Goal: Information Seeking & Learning: Learn about a topic

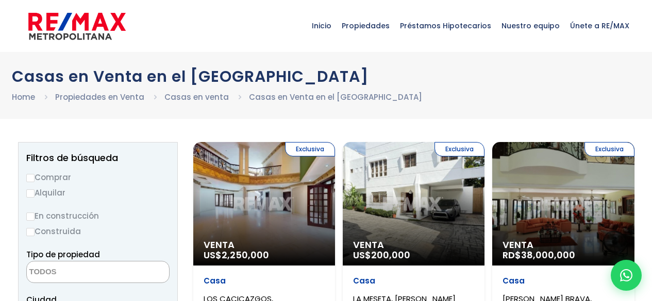
select select
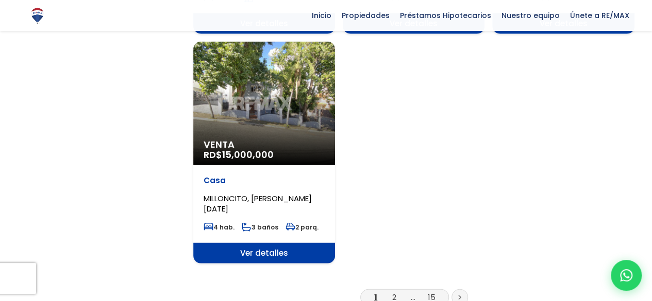
scroll to position [1294, 0]
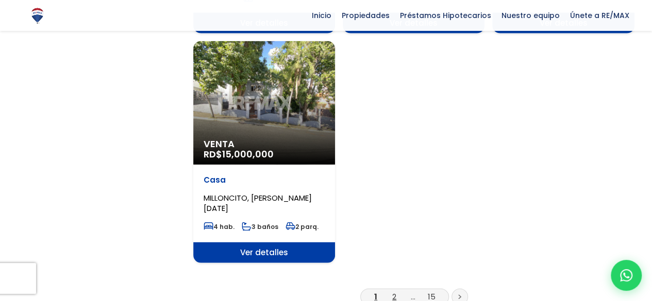
click at [394, 292] on link "2" at bounding box center [394, 297] width 4 height 11
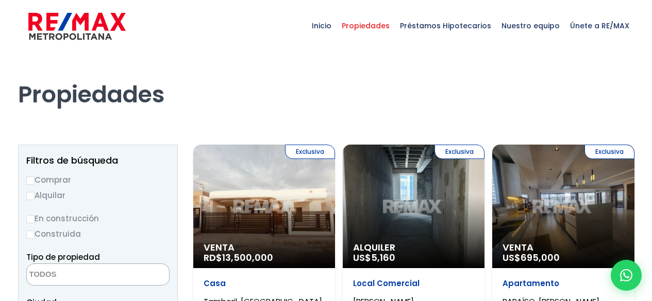
select select
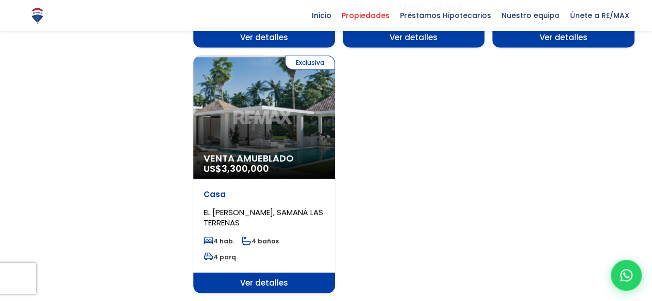
scroll to position [1304, 0]
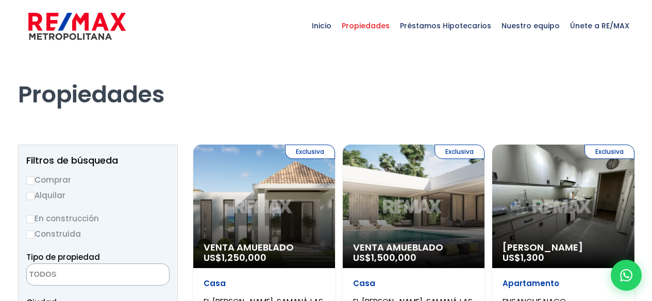
select select
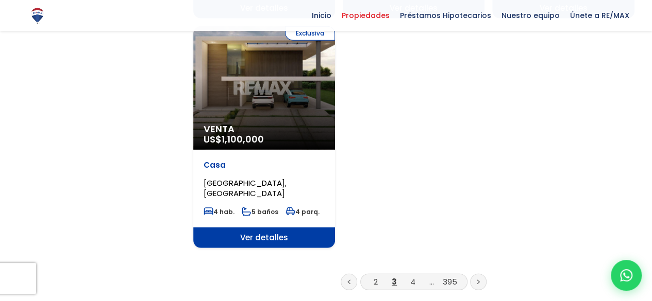
scroll to position [1355, 0]
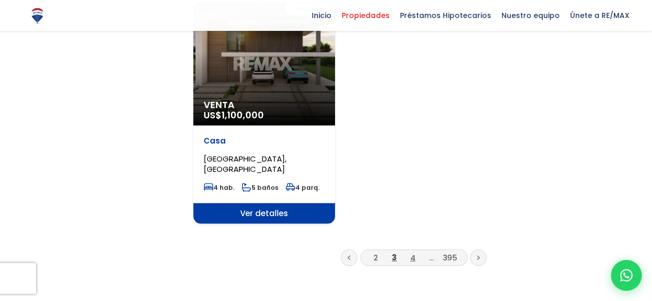
click at [415, 252] on link "4" at bounding box center [412, 257] width 5 height 11
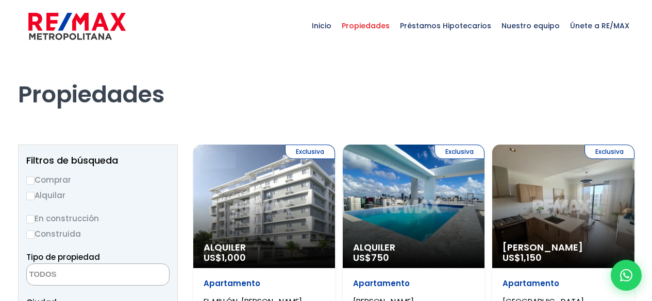
select select
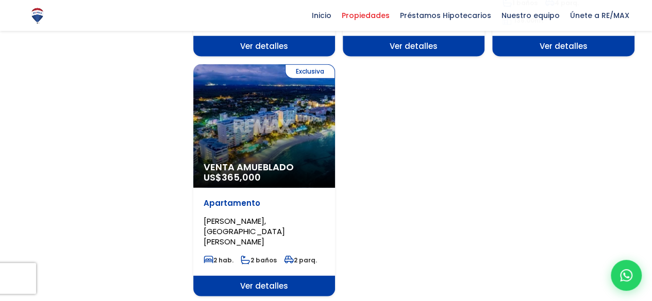
scroll to position [1302, 0]
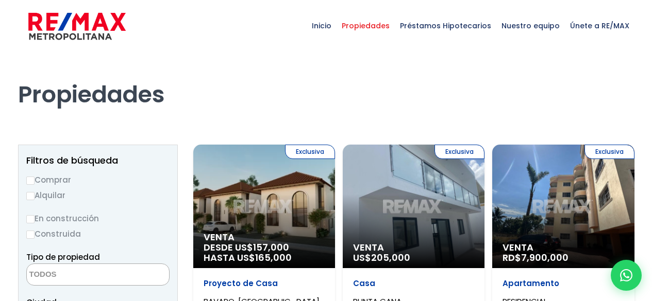
select select
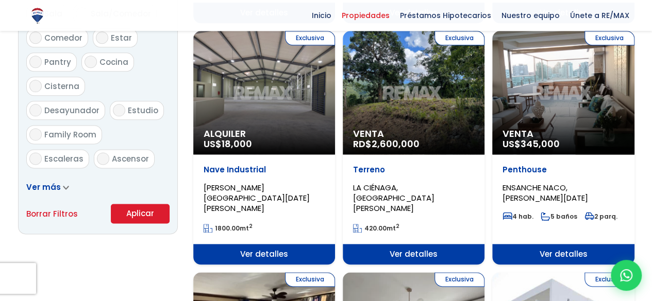
scroll to position [611, 0]
click at [572, 244] on span "Ver detalles" at bounding box center [563, 254] width 142 height 21
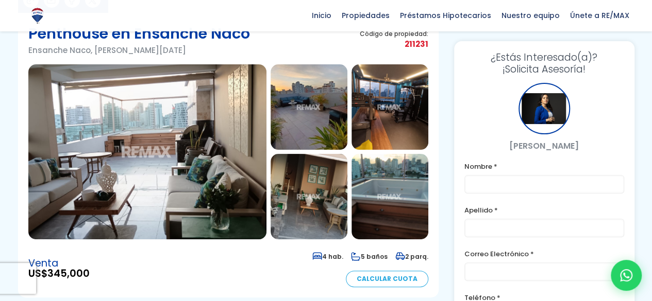
scroll to position [76, 0]
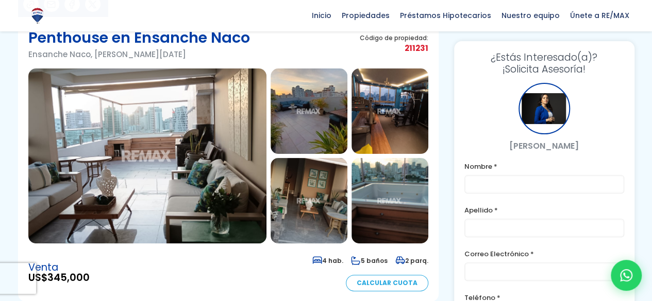
click at [311, 132] on img at bounding box center [308, 112] width 77 height 86
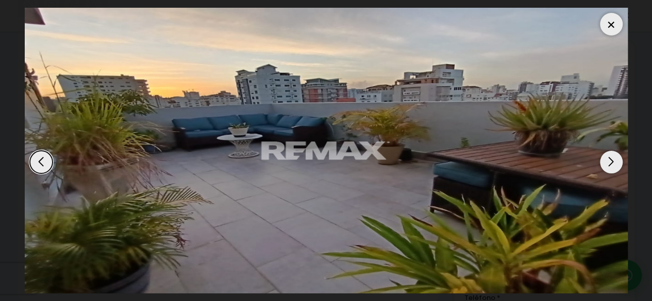
click at [611, 169] on div "Next slide" at bounding box center [611, 162] width 23 height 23
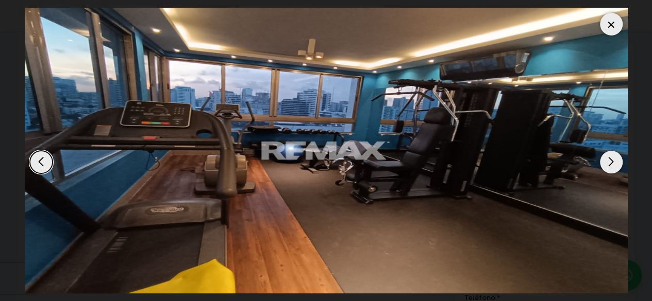
click at [611, 166] on div "Next slide" at bounding box center [611, 162] width 23 height 23
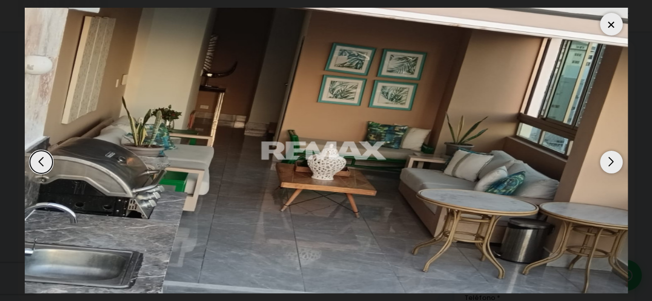
click at [612, 169] on div "Next slide" at bounding box center [611, 162] width 23 height 23
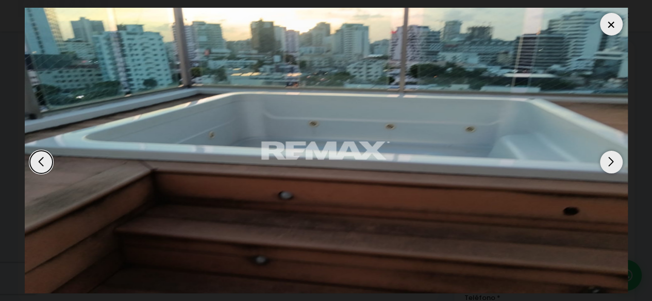
click at [610, 168] on div "Next slide" at bounding box center [611, 162] width 23 height 23
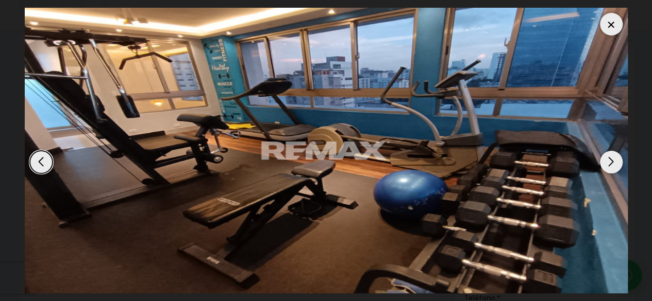
click at [609, 165] on div "Next slide" at bounding box center [611, 162] width 23 height 23
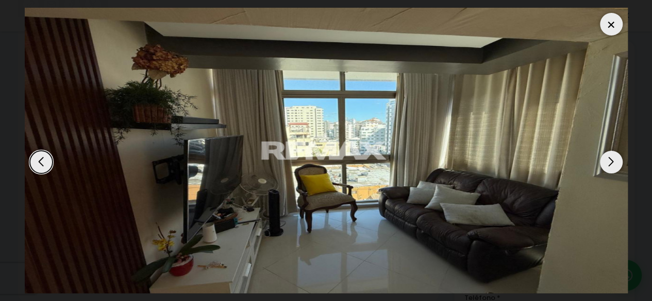
click at [612, 168] on div "Next slide" at bounding box center [611, 162] width 23 height 23
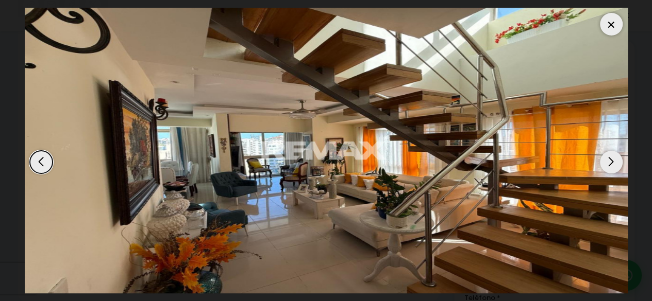
click at [617, 166] on div "Next slide" at bounding box center [611, 162] width 23 height 23
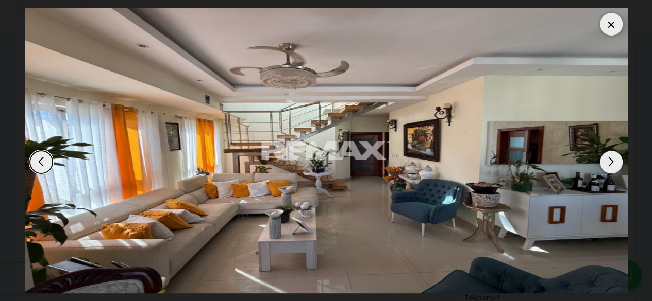
click at [618, 166] on div "Next slide" at bounding box center [611, 162] width 23 height 23
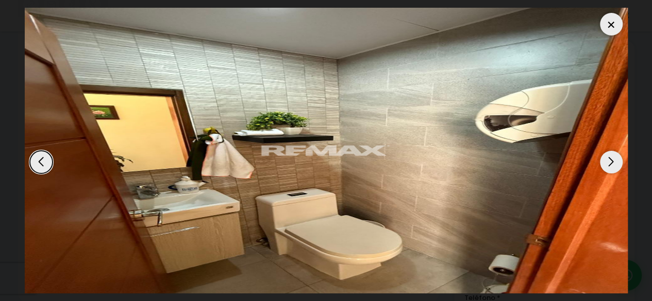
click at [613, 164] on div "Next slide" at bounding box center [611, 162] width 23 height 23
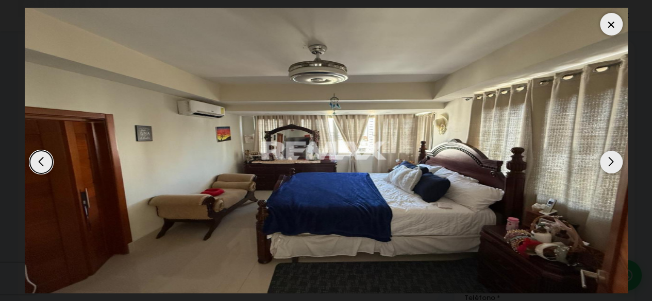
click at [617, 169] on div "Next slide" at bounding box center [611, 162] width 23 height 23
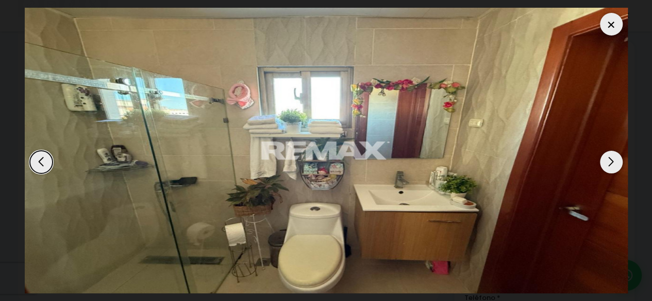
click at [611, 167] on div "Next slide" at bounding box center [611, 162] width 23 height 23
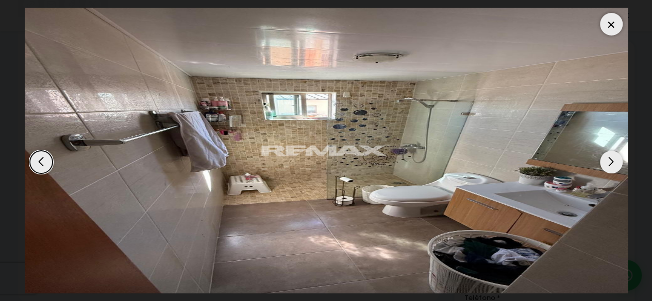
click at [619, 163] on div "Next slide" at bounding box center [611, 162] width 23 height 23
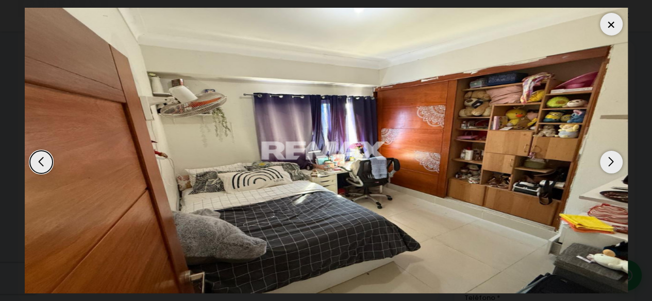
click at [611, 164] on div "Next slide" at bounding box center [611, 162] width 23 height 23
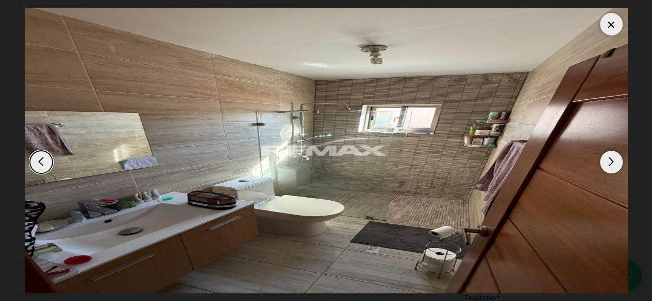
click at [614, 169] on div "Next slide" at bounding box center [611, 162] width 23 height 23
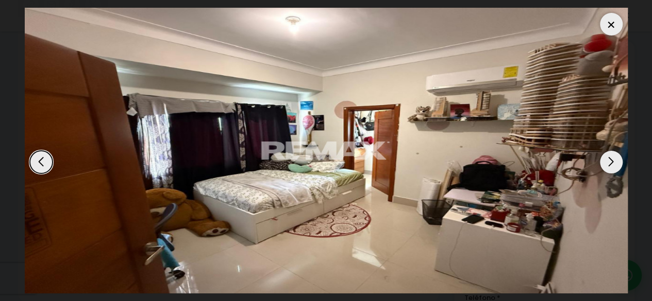
click at [611, 168] on div "Next slide" at bounding box center [611, 162] width 23 height 23
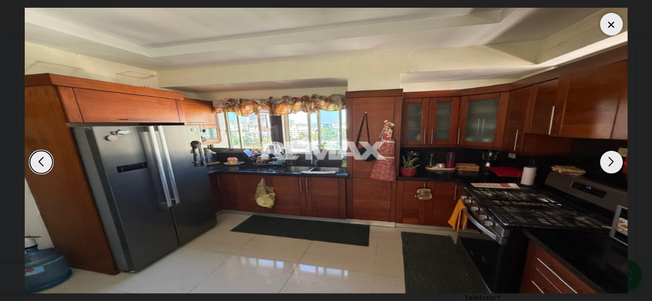
click at [613, 168] on div "Next slide" at bounding box center [611, 162] width 23 height 23
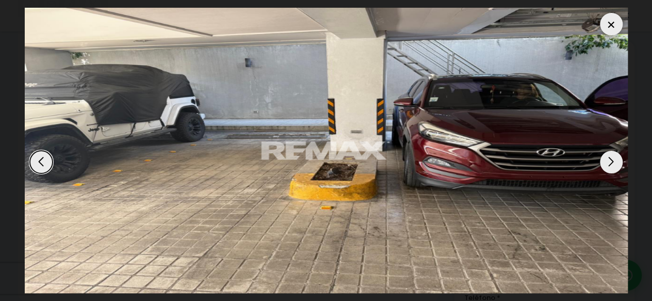
click at [609, 169] on div "Next slide" at bounding box center [611, 162] width 23 height 23
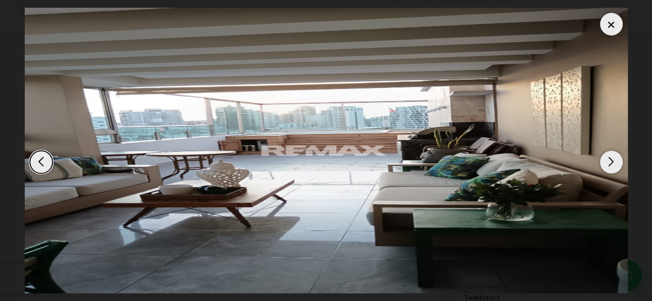
click at [617, 167] on div "Next slide" at bounding box center [611, 162] width 23 height 23
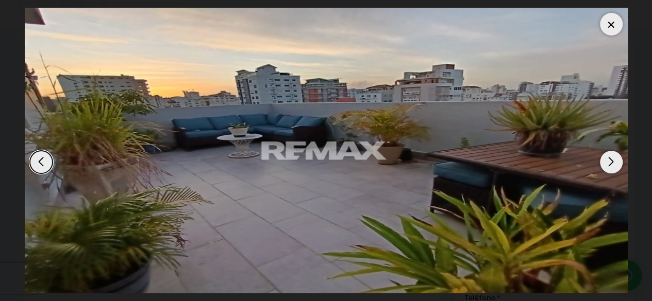
click at [617, 168] on div "Next slide" at bounding box center [611, 162] width 23 height 23
click at [36, 169] on div "Previous slide" at bounding box center [41, 162] width 23 height 23
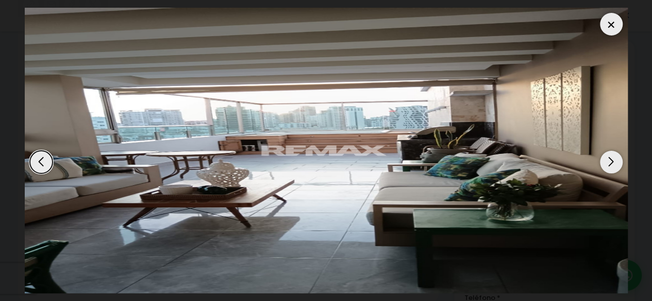
click at [612, 162] on div "Next slide" at bounding box center [611, 162] width 23 height 23
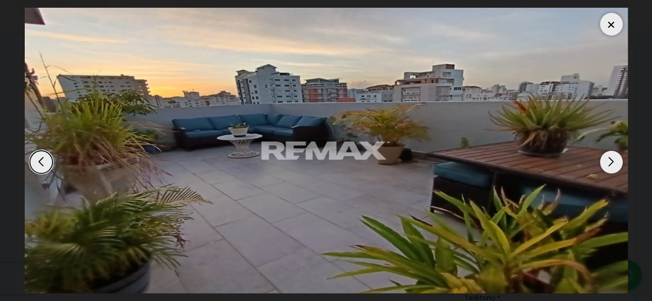
click at [41, 166] on div "Previous slide" at bounding box center [41, 162] width 23 height 23
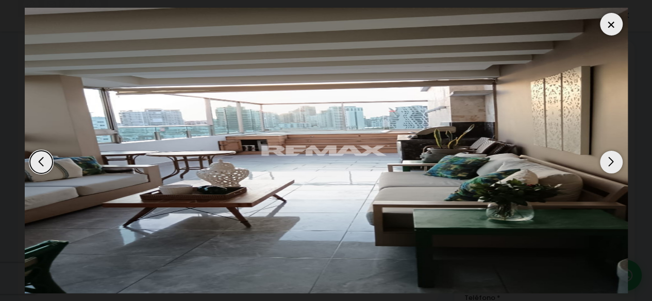
click at [612, 164] on div "Next slide" at bounding box center [611, 162] width 23 height 23
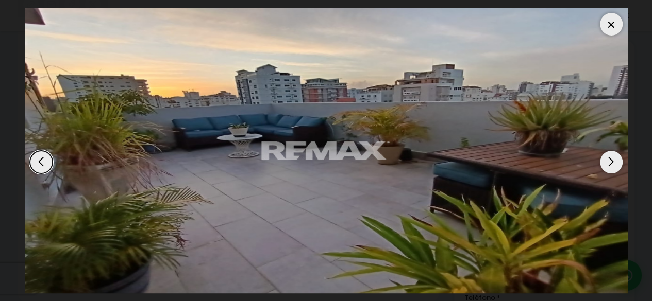
click at [615, 166] on div "Next slide" at bounding box center [611, 162] width 23 height 23
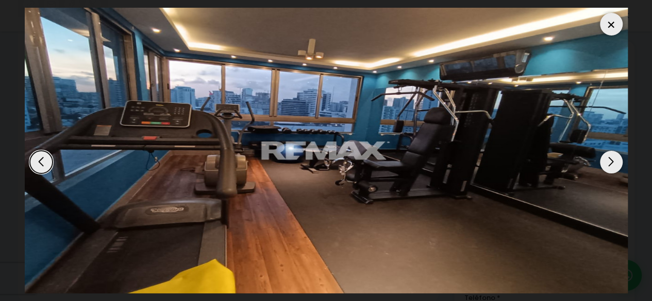
click at [619, 167] on div "Next slide" at bounding box center [611, 162] width 23 height 23
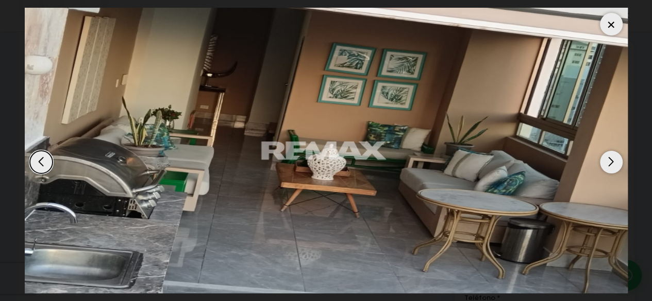
click at [611, 166] on div "Next slide" at bounding box center [611, 162] width 23 height 23
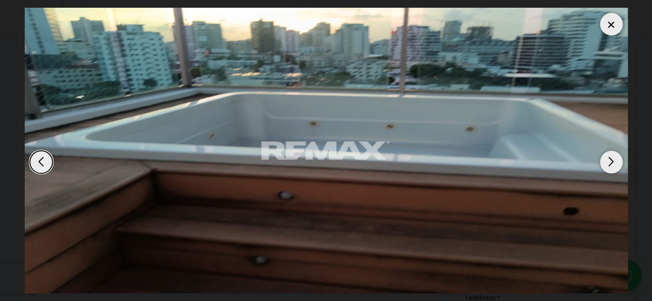
click at [617, 169] on div "Next slide" at bounding box center [611, 162] width 23 height 23
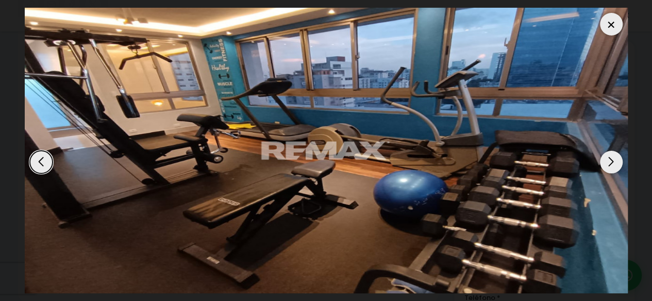
click at [618, 171] on img "6 / 18" at bounding box center [326, 151] width 603 height 286
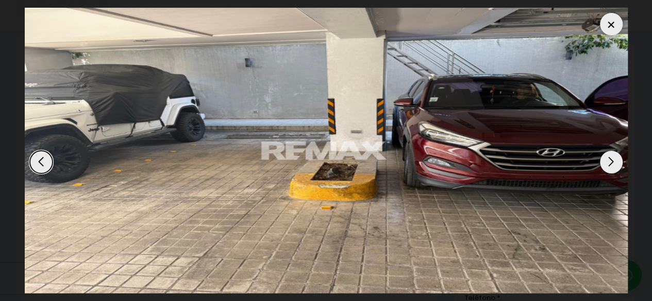
click at [608, 164] on div "Next slide" at bounding box center [611, 162] width 23 height 23
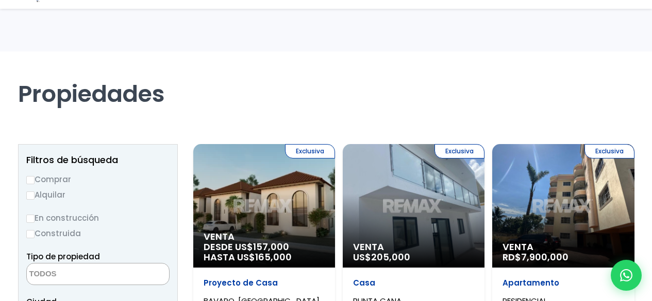
select select
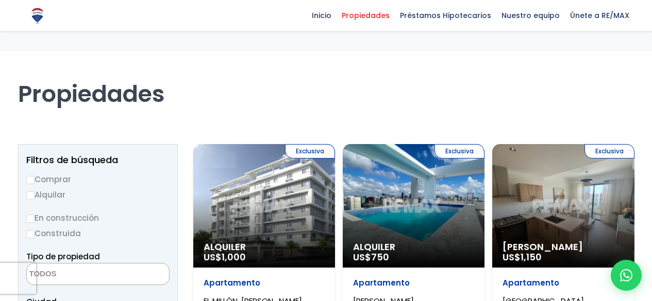
select select
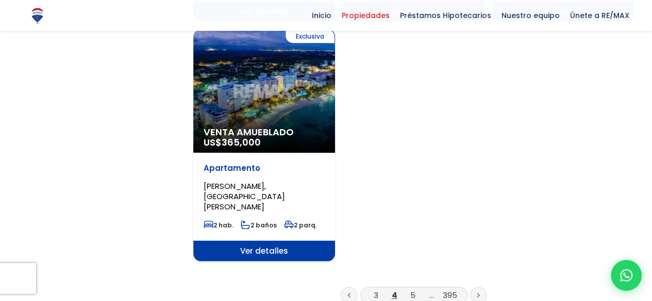
scroll to position [1337, 0]
click at [413, 290] on link "5" at bounding box center [412, 295] width 5 height 11
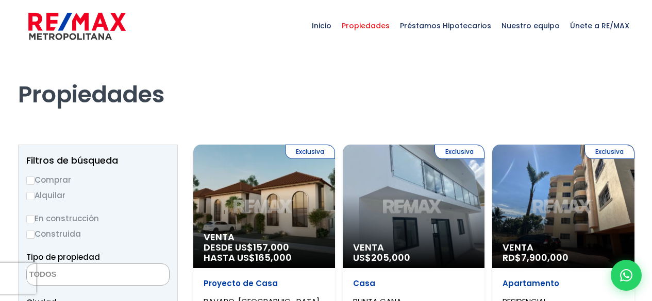
select select
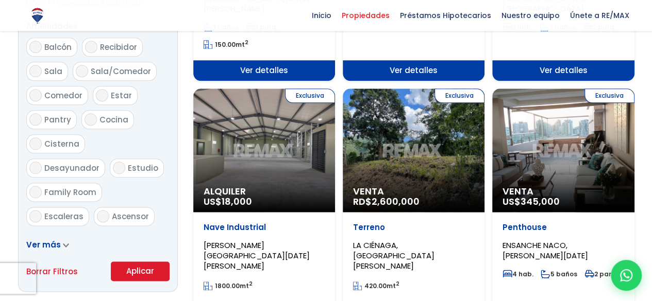
scroll to position [555, 0]
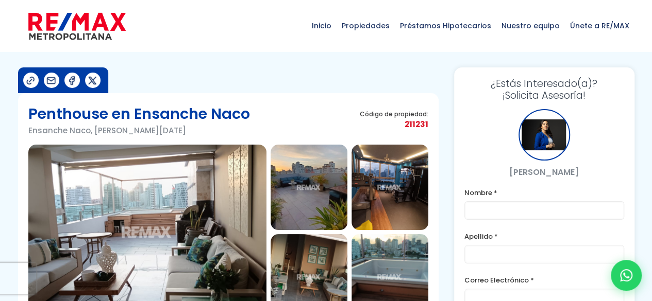
click at [174, 233] on img at bounding box center [147, 232] width 238 height 175
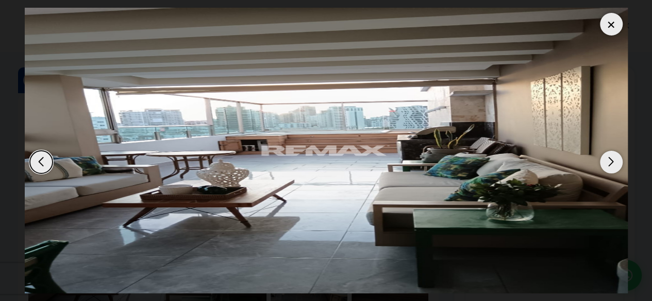
click at [617, 169] on div "Next slide" at bounding box center [611, 162] width 23 height 23
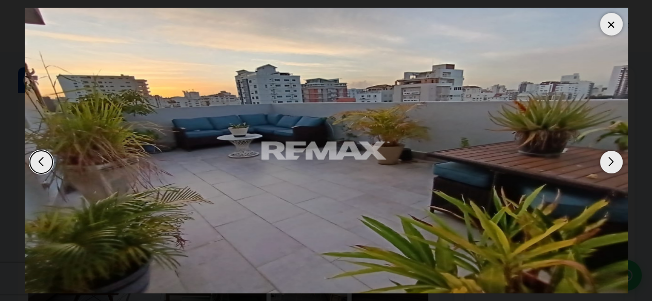
click at [610, 166] on div "Next slide" at bounding box center [611, 162] width 23 height 23
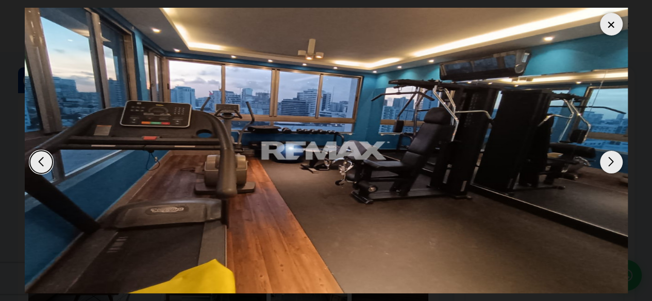
click at [610, 164] on div "Next slide" at bounding box center [611, 162] width 23 height 23
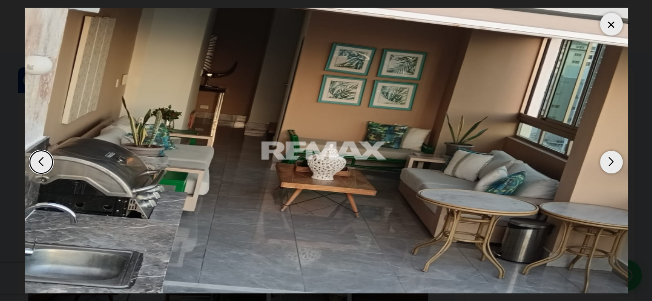
click at [618, 165] on div "Next slide" at bounding box center [611, 162] width 23 height 23
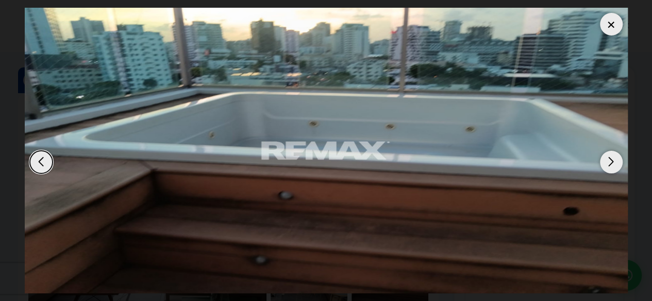
click at [615, 170] on div "Next slide" at bounding box center [611, 162] width 23 height 23
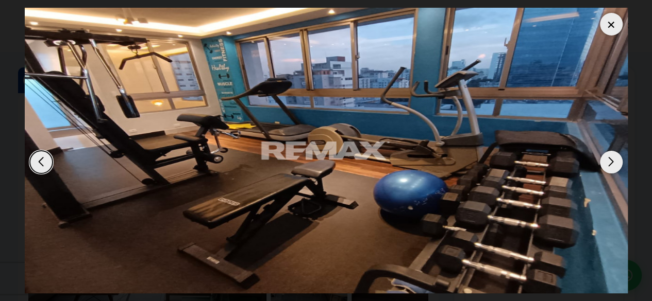
click at [611, 169] on div "Next slide" at bounding box center [611, 162] width 23 height 23
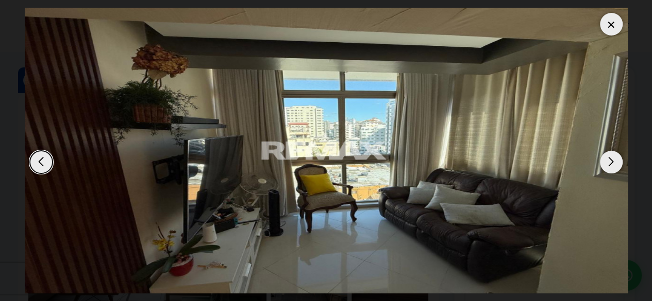
click at [612, 163] on div "Next slide" at bounding box center [611, 162] width 23 height 23
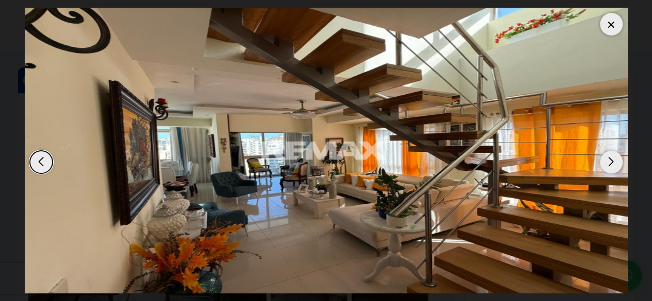
click at [618, 162] on div "Next slide" at bounding box center [611, 162] width 23 height 23
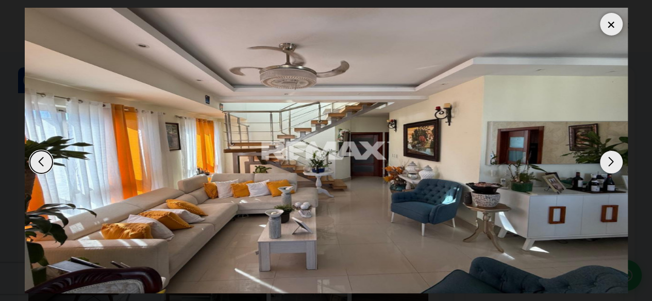
click at [614, 172] on div "Next slide" at bounding box center [611, 162] width 23 height 23
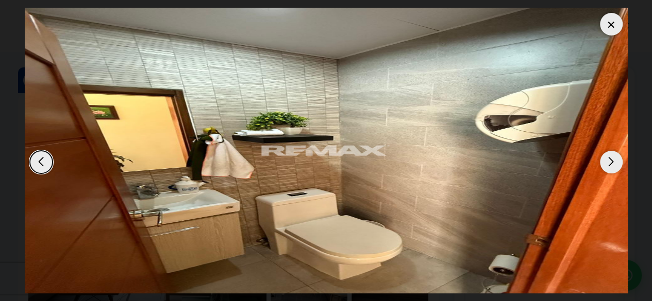
click at [606, 171] on div "Next slide" at bounding box center [611, 162] width 23 height 23
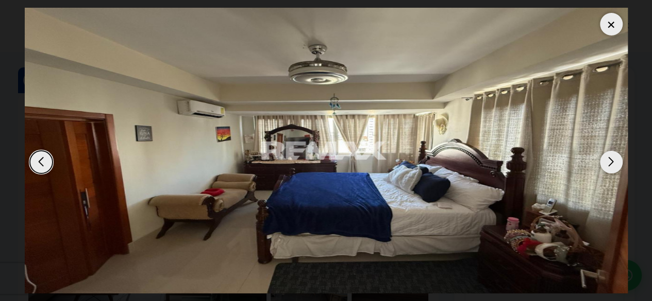
click at [610, 166] on div "Next slide" at bounding box center [611, 162] width 23 height 23
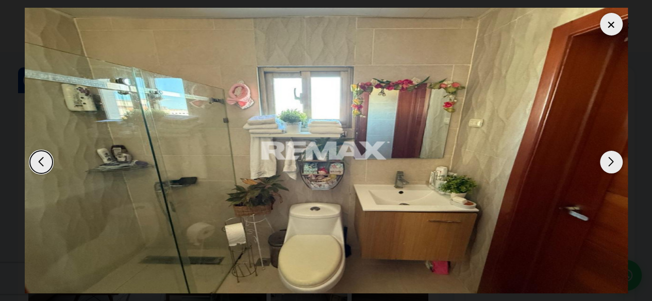
click at [617, 169] on div "Next slide" at bounding box center [611, 162] width 23 height 23
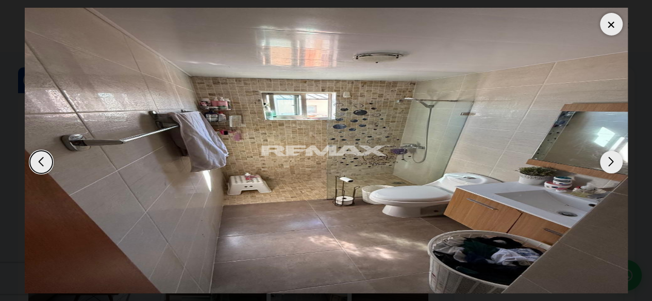
click at [617, 173] on img "13 / 18" at bounding box center [326, 151] width 603 height 286
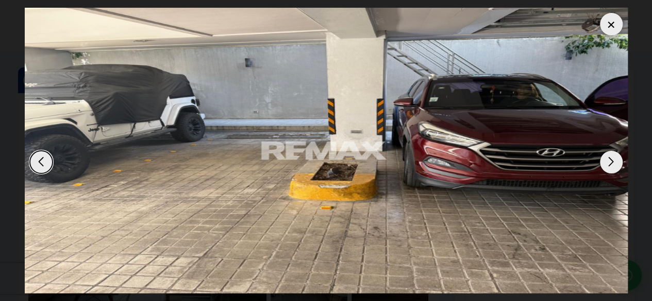
click at [619, 162] on div "Next slide" at bounding box center [611, 162] width 23 height 23
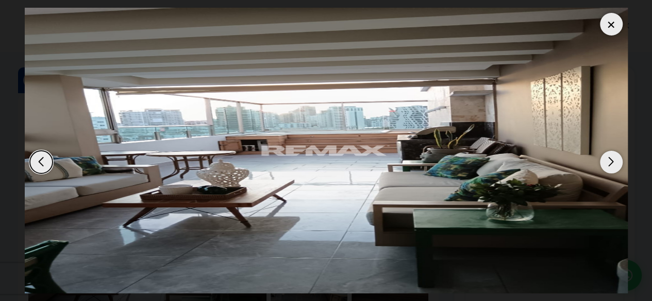
click at [611, 167] on div "Next slide" at bounding box center [611, 162] width 23 height 23
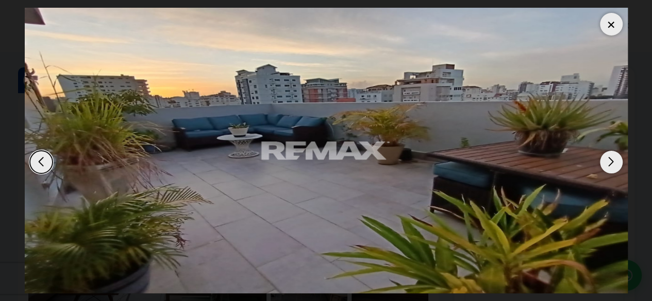
click at [612, 156] on div "Next slide" at bounding box center [611, 162] width 23 height 23
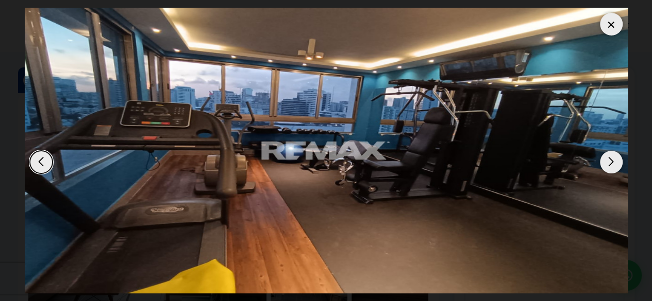
click at [610, 171] on div "Next slide" at bounding box center [611, 162] width 23 height 23
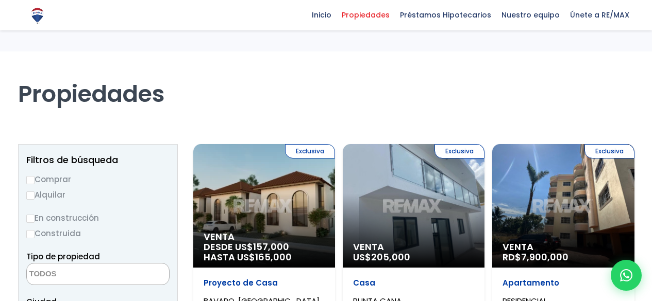
select select
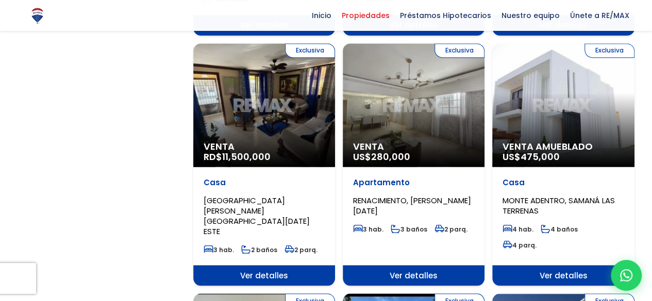
scroll to position [842, 0]
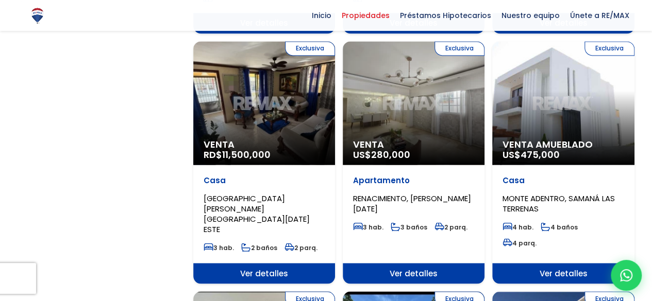
click at [425, 263] on span "Ver detalles" at bounding box center [414, 273] width 142 height 21
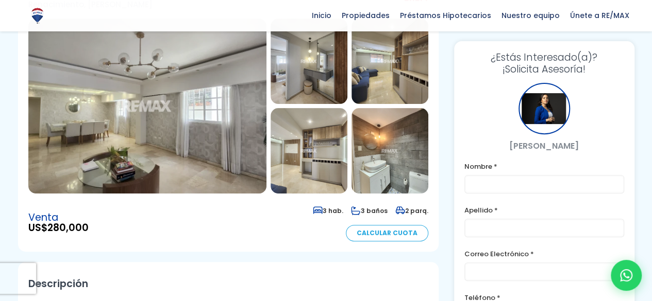
scroll to position [129, 0]
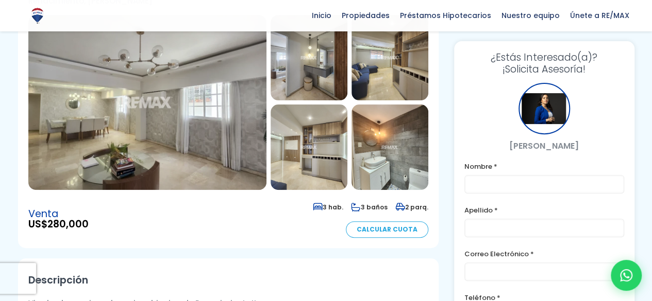
click at [388, 158] on img at bounding box center [389, 148] width 77 height 86
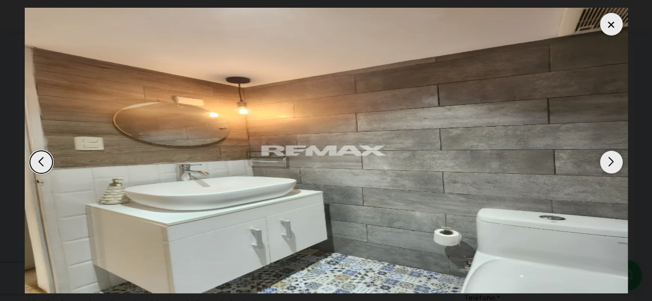
click at [611, 166] on div "Next slide" at bounding box center [611, 162] width 23 height 23
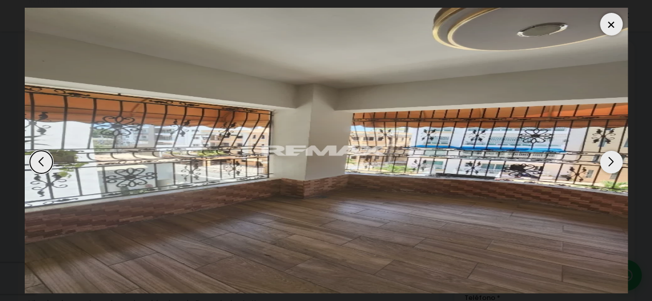
click at [610, 165] on div "Next slide" at bounding box center [611, 162] width 23 height 23
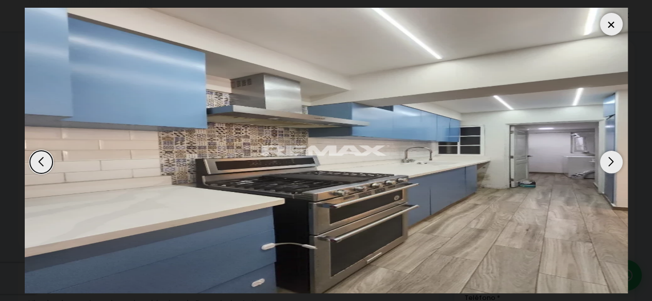
click at [616, 167] on div "Next slide" at bounding box center [611, 162] width 23 height 23
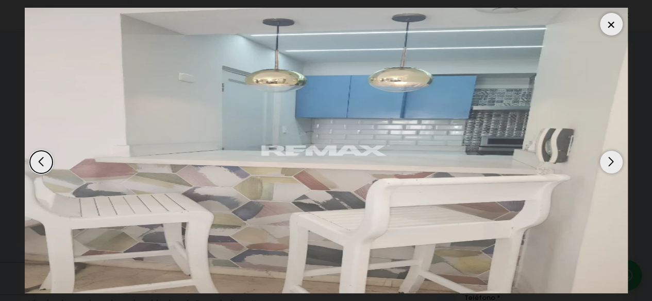
click at [611, 171] on div "Next slide" at bounding box center [611, 162] width 23 height 23
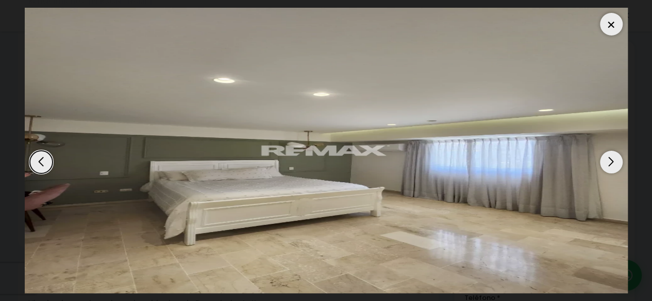
click at [615, 160] on div "Next slide" at bounding box center [611, 162] width 23 height 23
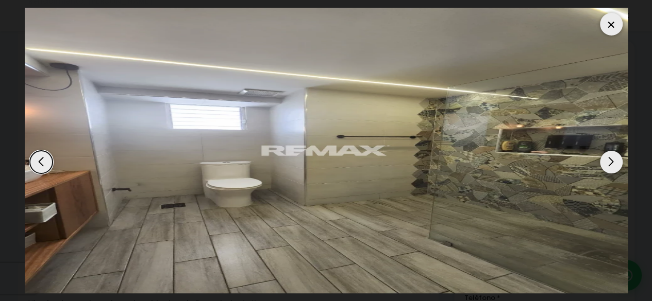
click at [610, 164] on div "Next slide" at bounding box center [611, 162] width 23 height 23
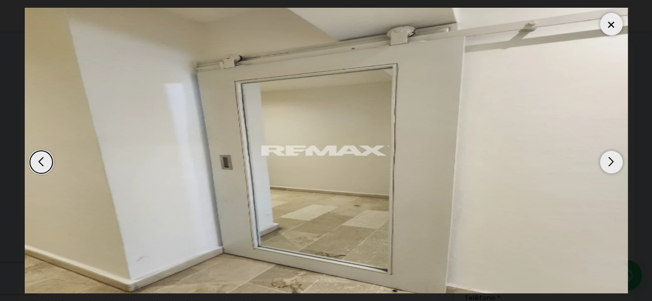
click at [615, 167] on div "Next slide" at bounding box center [611, 162] width 23 height 23
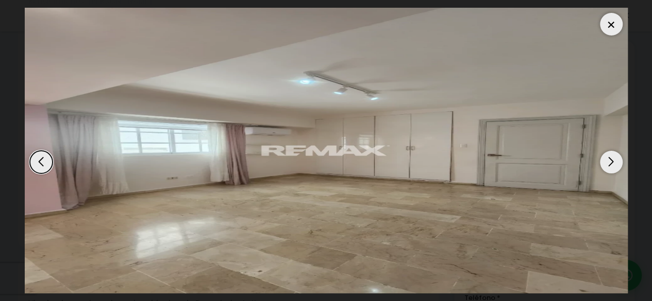
click at [618, 162] on div "Next slide" at bounding box center [611, 162] width 23 height 23
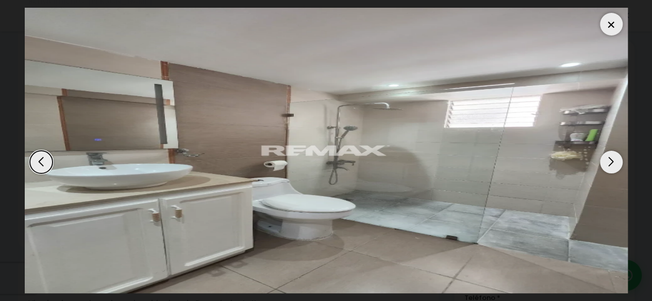
click at [606, 171] on div "Next slide" at bounding box center [611, 162] width 23 height 23
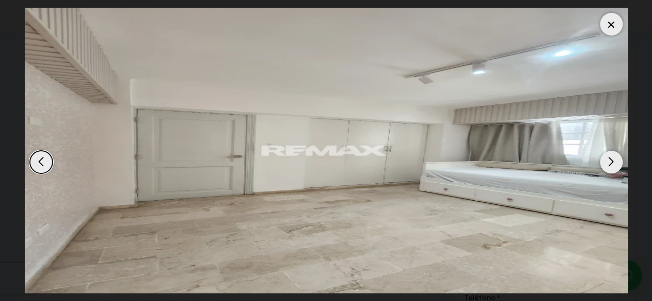
click at [611, 166] on div "Next slide" at bounding box center [611, 162] width 23 height 23
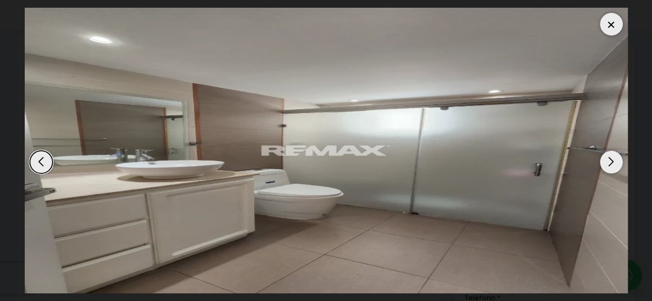
click at [609, 162] on div "Next slide" at bounding box center [611, 162] width 23 height 23
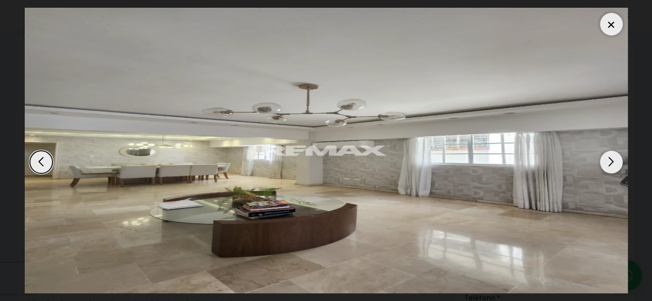
click at [616, 163] on div "Next slide" at bounding box center [611, 162] width 23 height 23
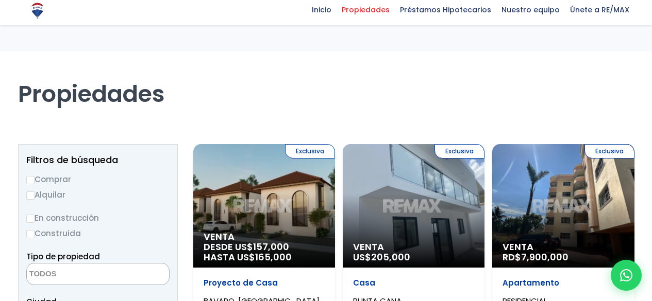
select select
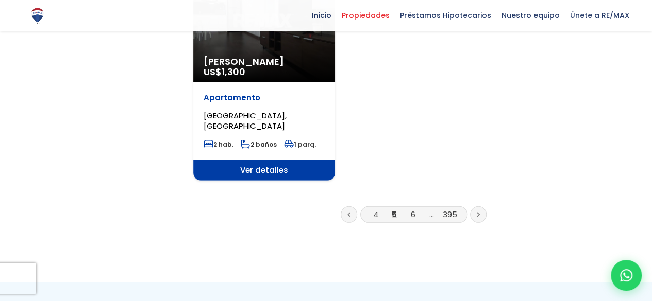
scroll to position [1440, 0]
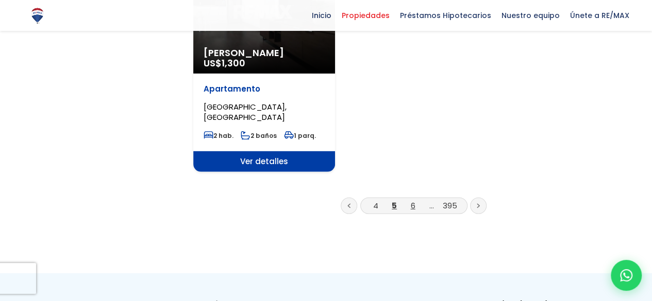
click at [413, 200] on link "6" at bounding box center [413, 205] width 5 height 11
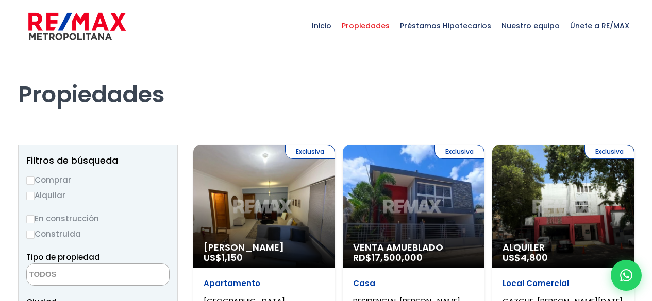
select select
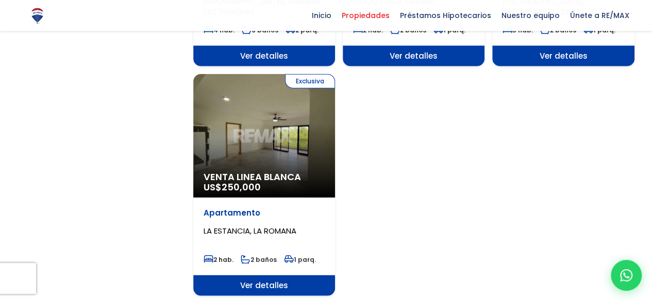
scroll to position [1264, 0]
click at [264, 276] on span "Ver detalles" at bounding box center [264, 286] width 142 height 21
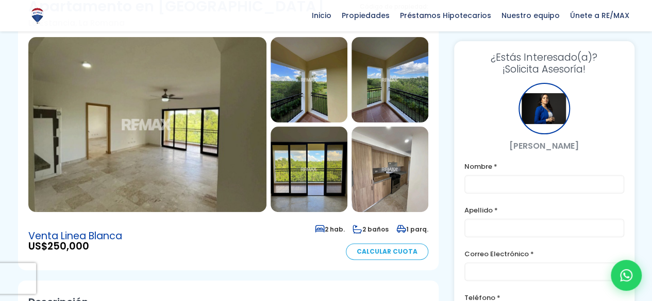
scroll to position [156, 0]
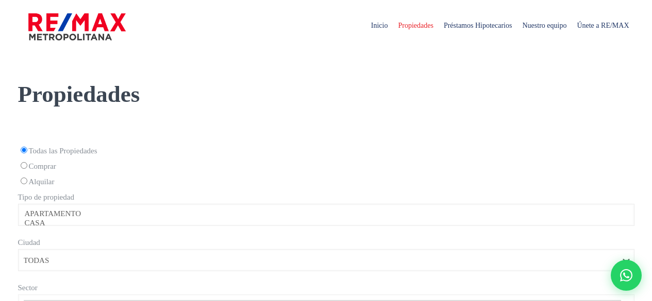
select select
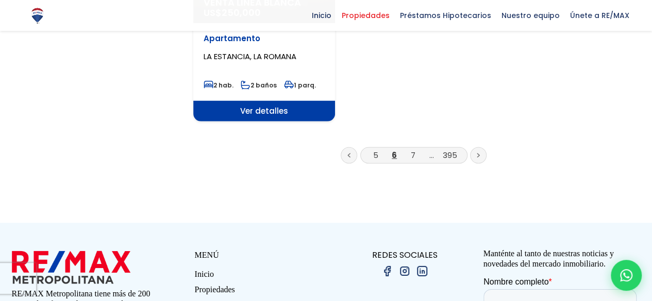
scroll to position [1442, 0]
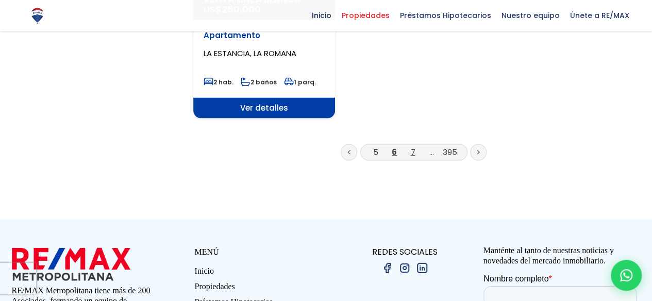
click at [413, 147] on link "7" at bounding box center [413, 152] width 5 height 11
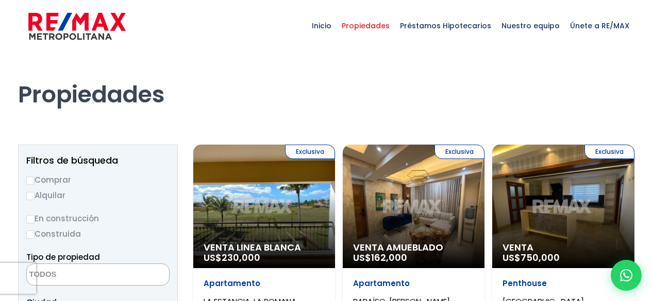
select select
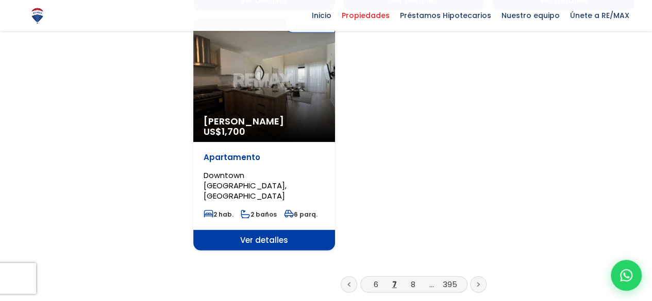
scroll to position [1352, 0]
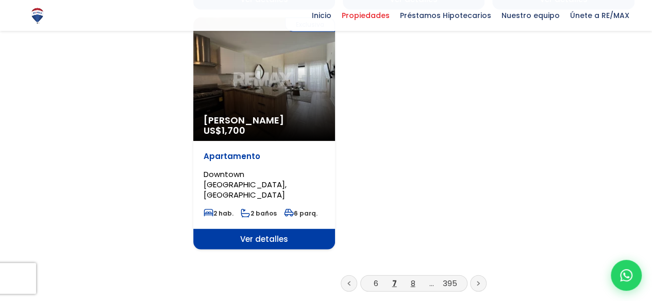
click at [414, 278] on link "8" at bounding box center [413, 283] width 5 height 11
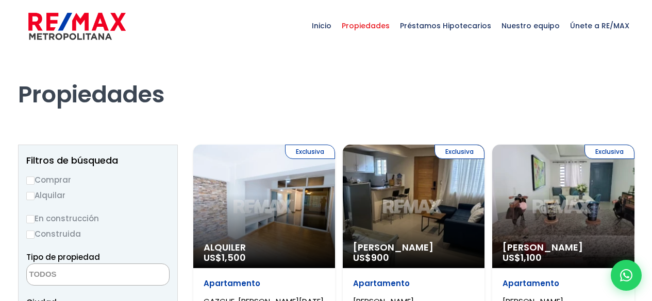
select select
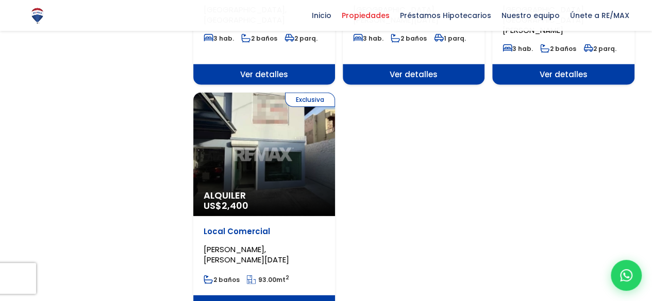
scroll to position [1301, 0]
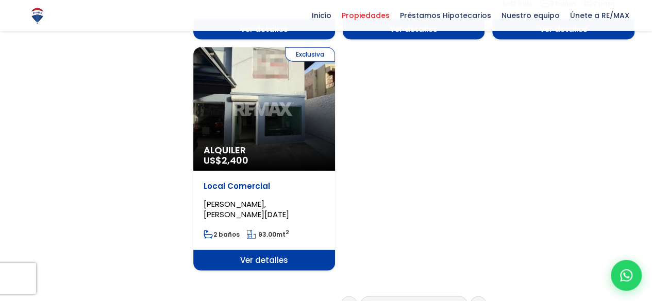
click at [411, 299] on link "9" at bounding box center [413, 304] width 5 height 11
click at [414, 299] on link "9" at bounding box center [413, 304] width 5 height 11
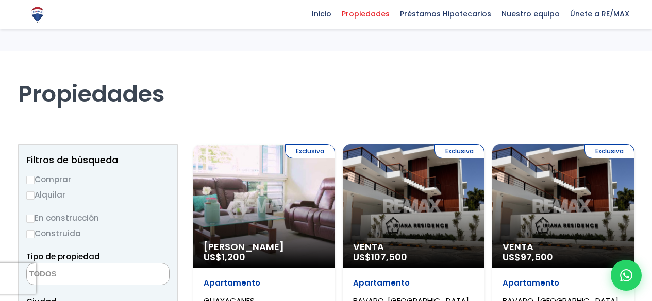
select select
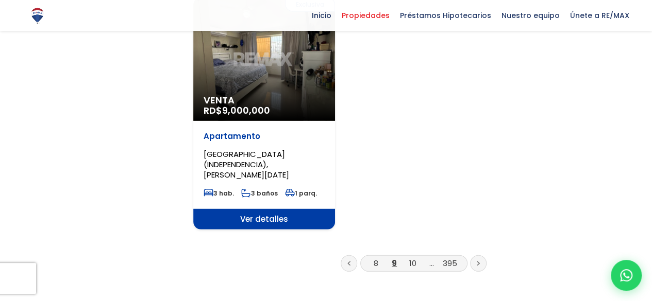
scroll to position [1341, 0]
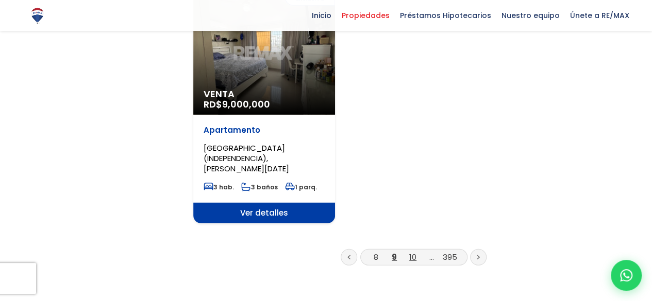
click at [414, 252] on link "10" at bounding box center [412, 257] width 7 height 11
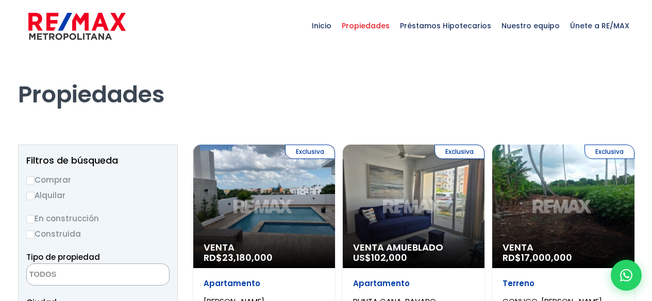
select select
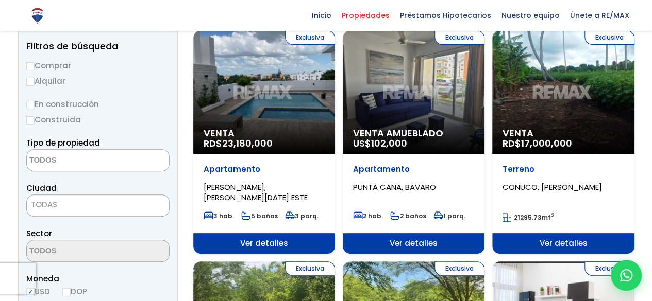
scroll to position [115, 0]
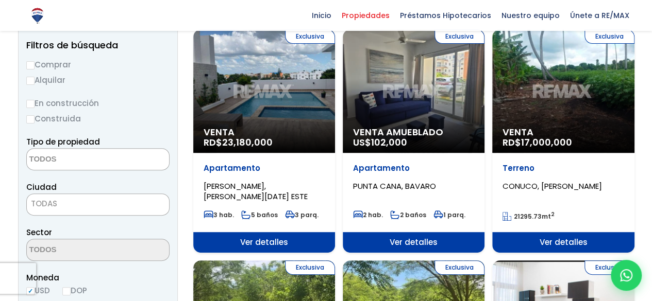
click at [296, 93] on div "Exclusiva Venta RD$ 23,180,000" at bounding box center [264, 91] width 142 height 124
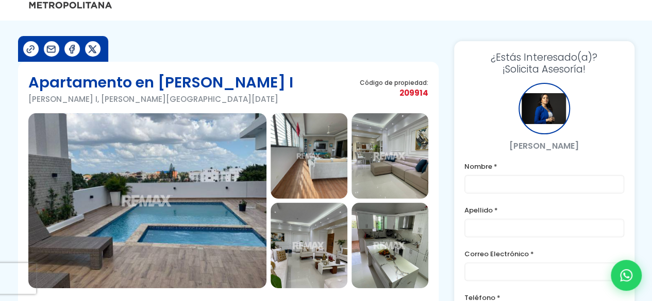
scroll to position [30, 0]
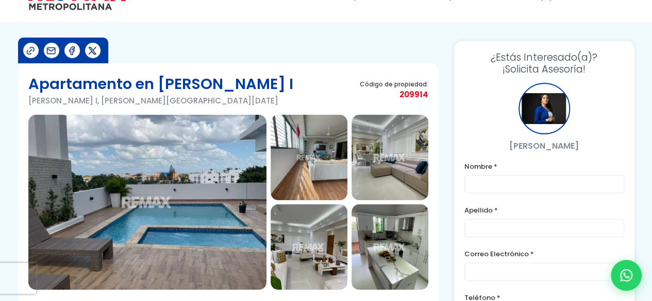
click at [305, 171] on img at bounding box center [308, 158] width 77 height 86
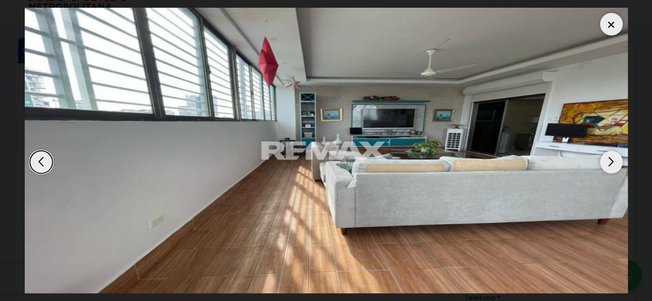
click at [617, 163] on div "Next slide" at bounding box center [611, 162] width 23 height 23
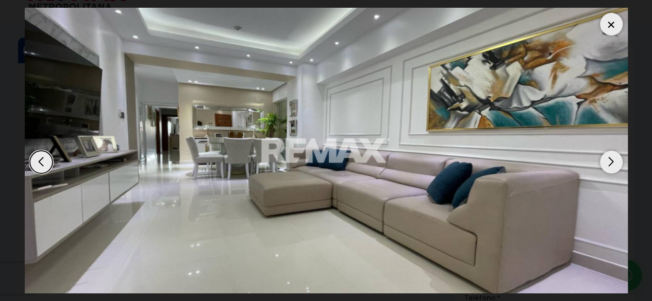
click at [612, 166] on div "Next slide" at bounding box center [611, 162] width 23 height 23
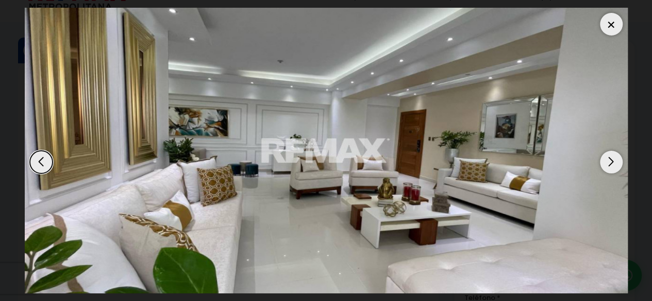
click at [612, 171] on div "Next slide" at bounding box center [611, 162] width 23 height 23
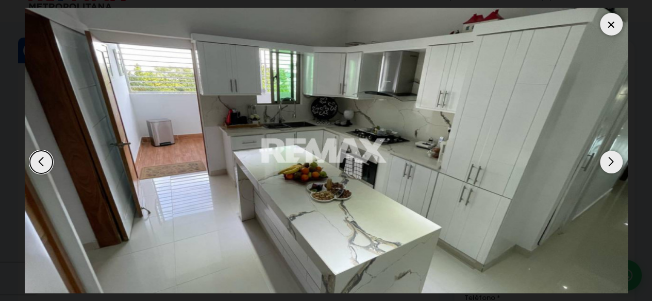
click at [611, 169] on div "Next slide" at bounding box center [611, 162] width 23 height 23
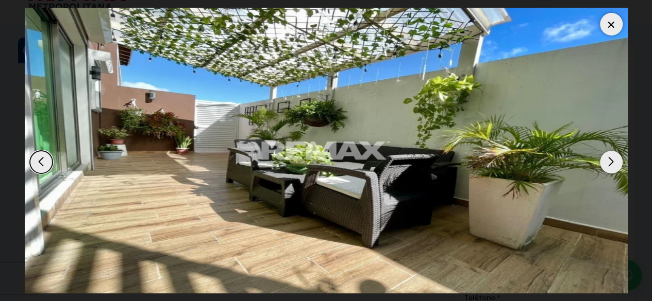
click at [609, 168] on div "Next slide" at bounding box center [611, 162] width 23 height 23
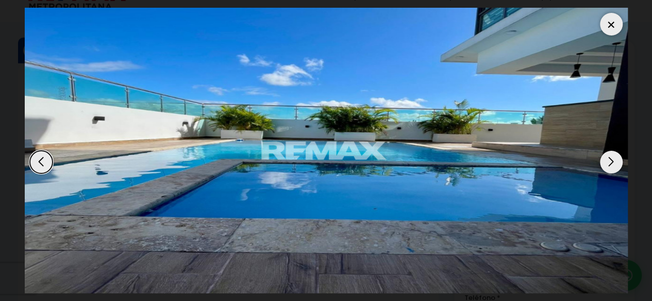
click at [613, 169] on div "Next slide" at bounding box center [611, 162] width 23 height 23
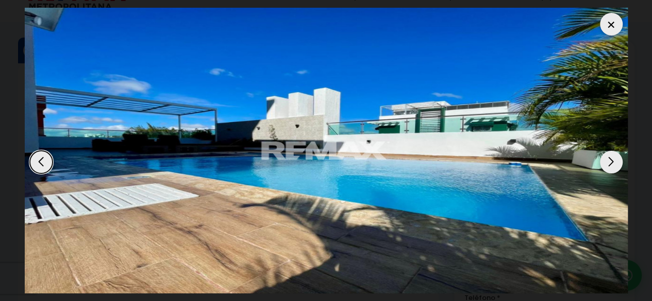
click at [609, 166] on div "Next slide" at bounding box center [611, 162] width 23 height 23
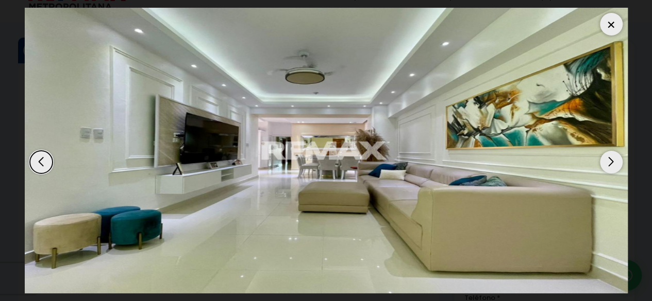
click at [608, 167] on div "Next slide" at bounding box center [611, 162] width 23 height 23
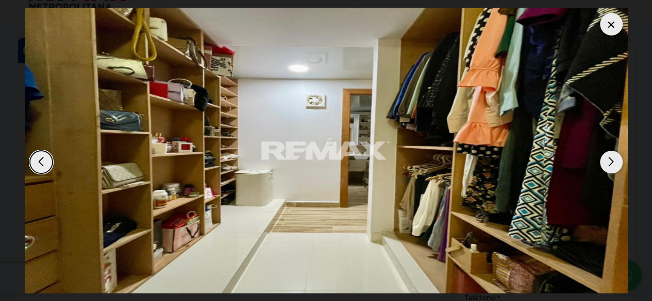
click at [608, 172] on div "Next slide" at bounding box center [611, 162] width 23 height 23
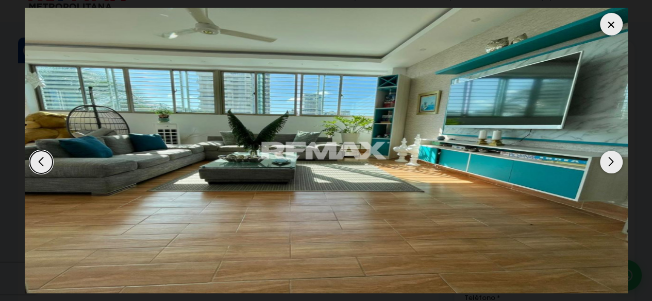
click at [609, 167] on div "Next slide" at bounding box center [611, 162] width 23 height 23
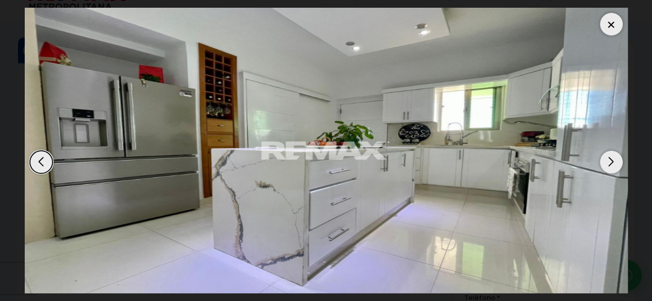
click at [613, 167] on div "Next slide" at bounding box center [611, 162] width 23 height 23
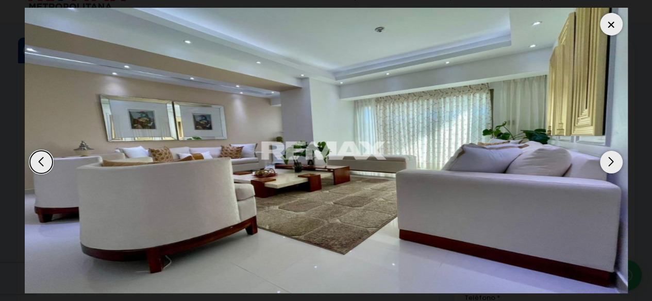
click at [613, 166] on div "Next slide" at bounding box center [611, 162] width 23 height 23
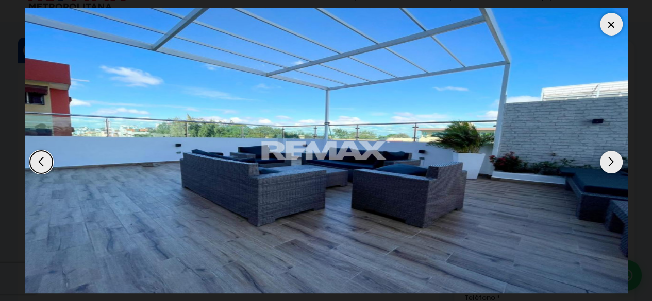
click at [610, 166] on div "Next slide" at bounding box center [611, 162] width 23 height 23
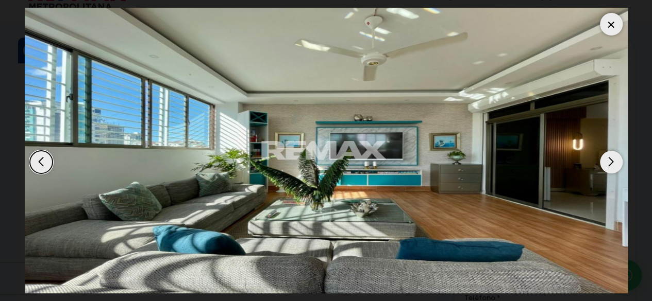
click at [611, 168] on div "Next slide" at bounding box center [611, 162] width 23 height 23
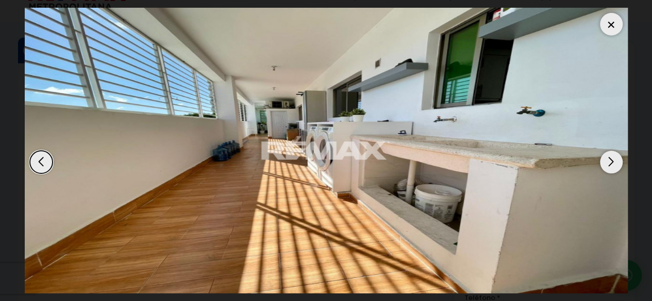
click at [615, 165] on div "Next slide" at bounding box center [611, 162] width 23 height 23
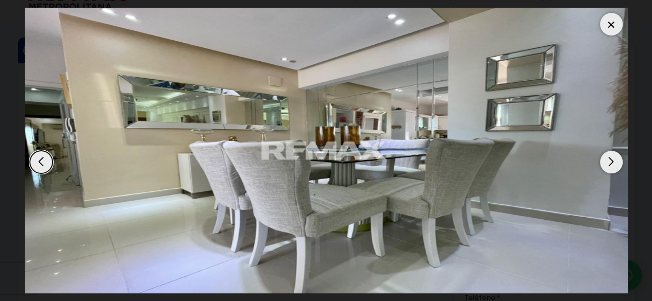
click at [616, 166] on div "Next slide" at bounding box center [611, 162] width 23 height 23
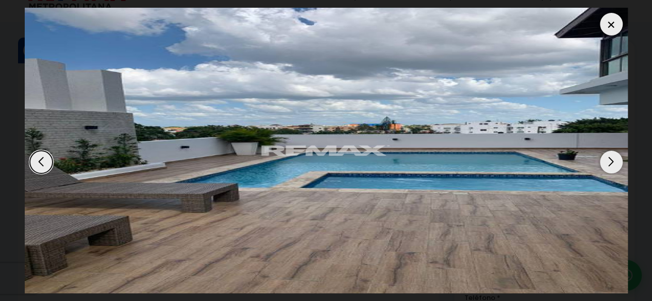
click at [611, 165] on div "Next slide" at bounding box center [611, 162] width 23 height 23
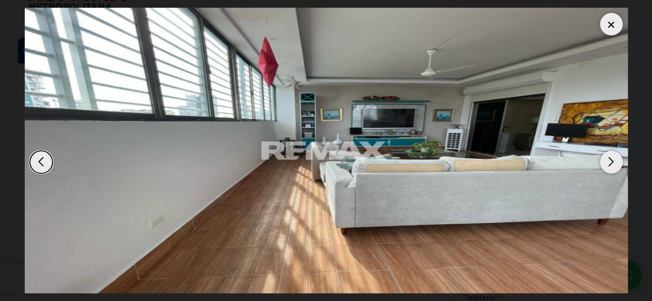
click at [616, 168] on div "Next slide" at bounding box center [611, 162] width 23 height 23
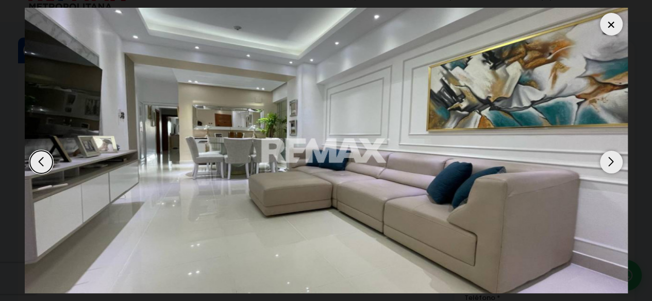
click at [42, 168] on div "Previous slide" at bounding box center [41, 162] width 23 height 23
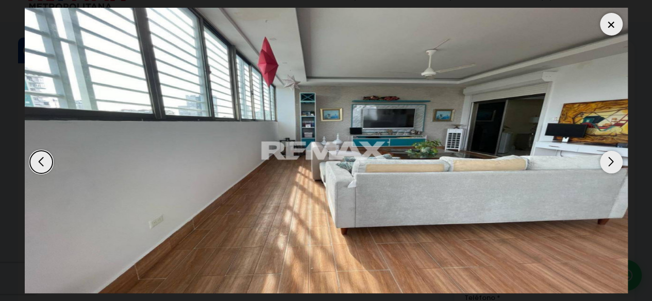
click at [610, 169] on div "Next slide" at bounding box center [611, 162] width 23 height 23
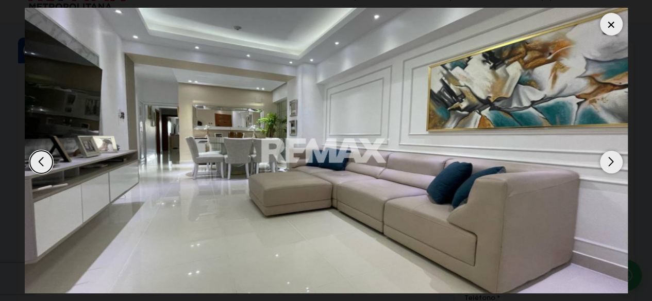
click at [606, 174] on img "3 / 17" at bounding box center [326, 151] width 603 height 286
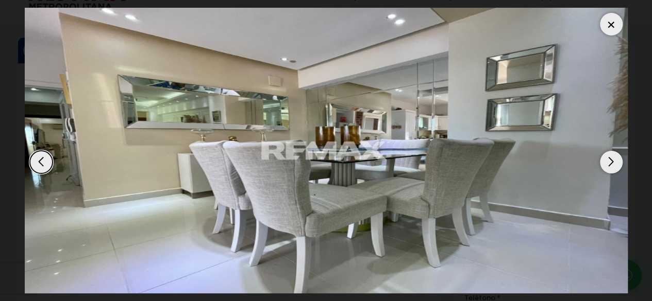
click at [611, 173] on div "Next slide" at bounding box center [611, 162] width 23 height 23
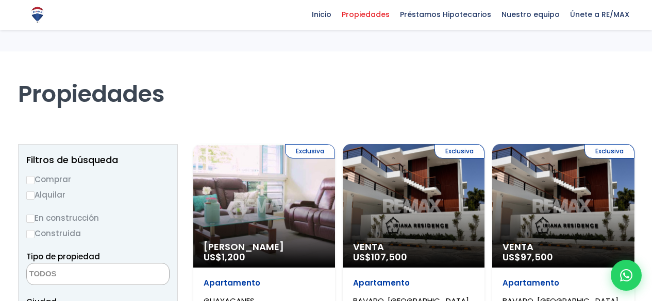
select select
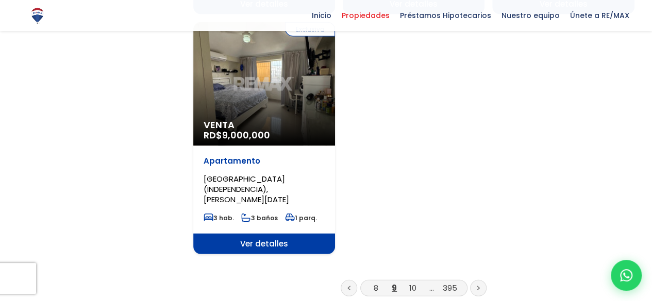
scroll to position [1316, 0]
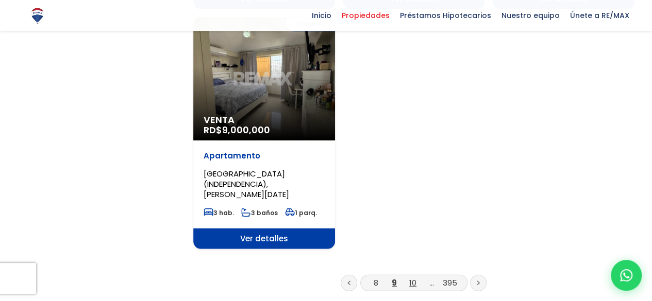
click at [414, 278] on link "10" at bounding box center [412, 283] width 7 height 11
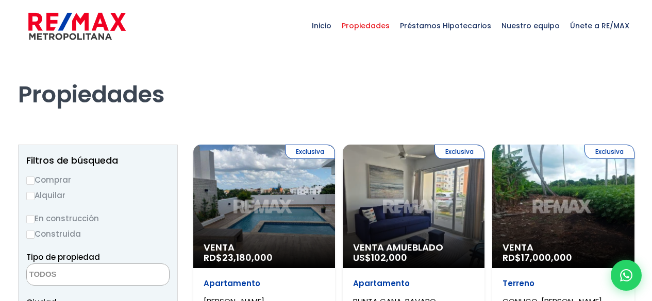
select select
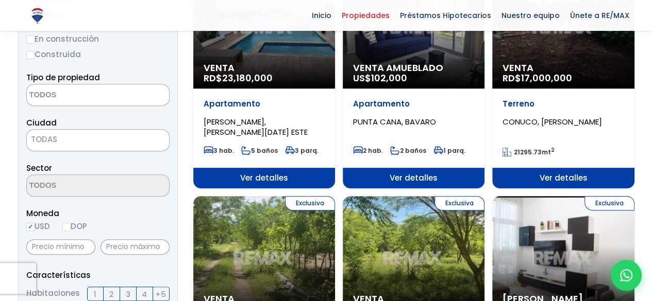
scroll to position [180, 0]
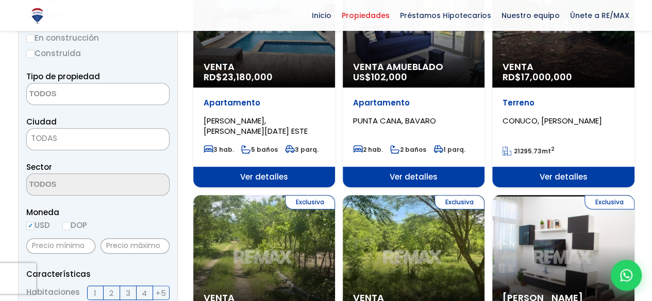
click at [503, 166] on div "[PERSON_NAME], [PERSON_NAME] 21295.73 mt 2" at bounding box center [563, 127] width 142 height 79
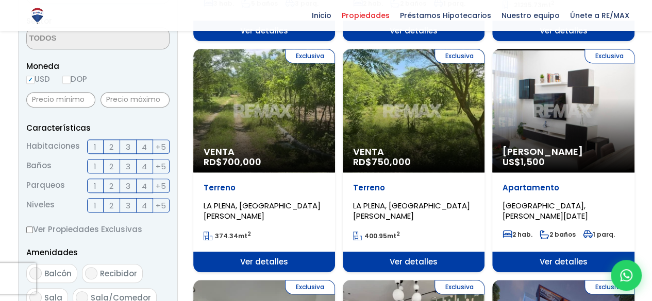
scroll to position [331, 0]
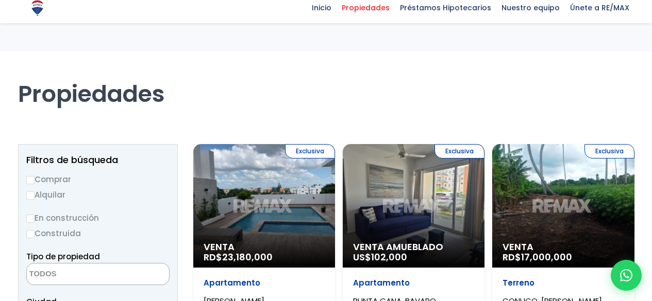
select select
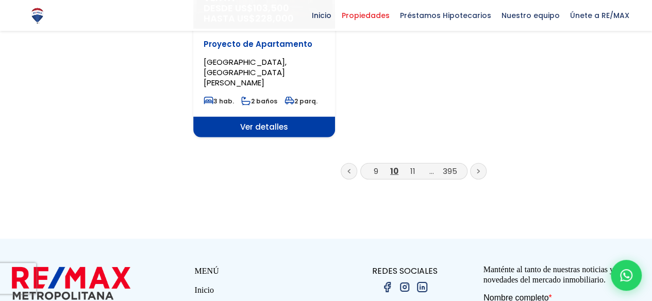
scroll to position [1436, 0]
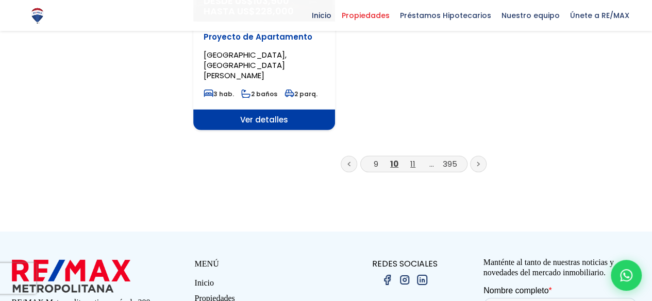
click at [414, 159] on link "11" at bounding box center [412, 164] width 5 height 11
click at [413, 159] on link "11" at bounding box center [412, 164] width 5 height 11
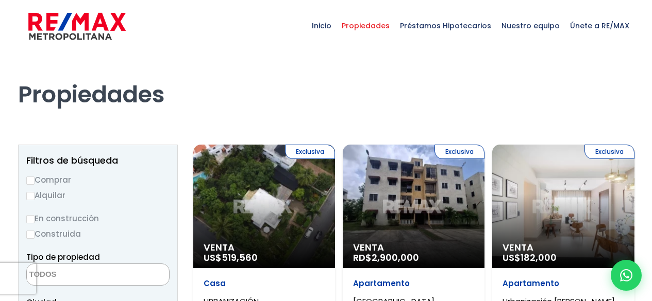
select select
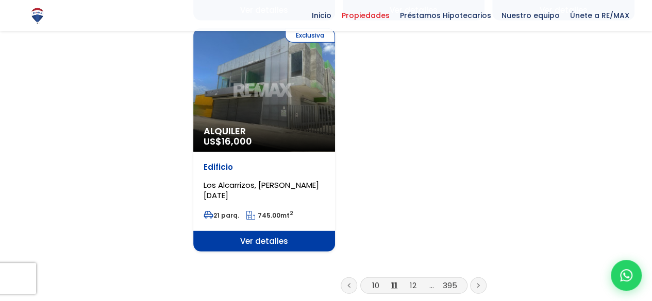
scroll to position [1289, 0]
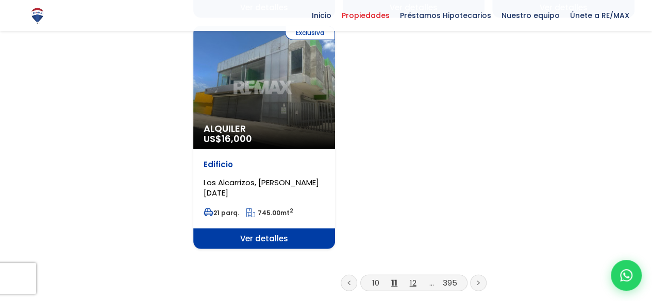
click at [412, 278] on link "12" at bounding box center [412, 283] width 7 height 11
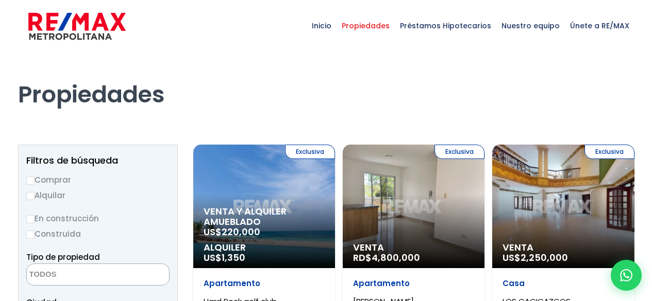
select select
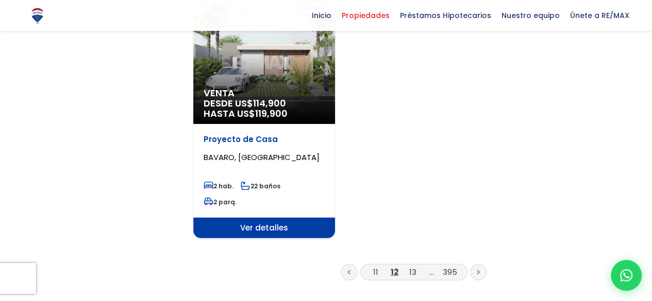
scroll to position [1391, 0]
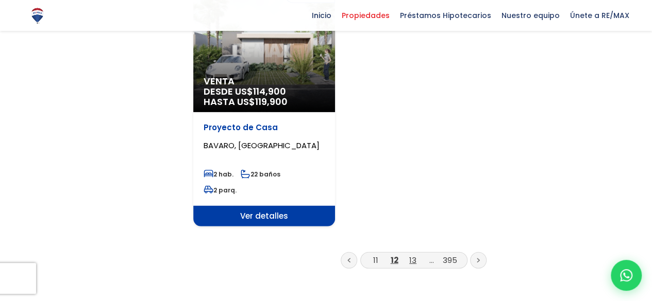
click at [414, 255] on link "13" at bounding box center [412, 260] width 7 height 11
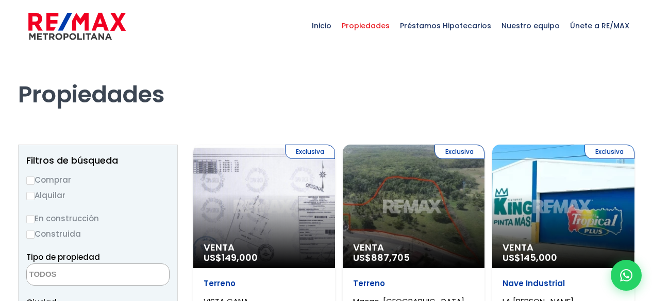
select select
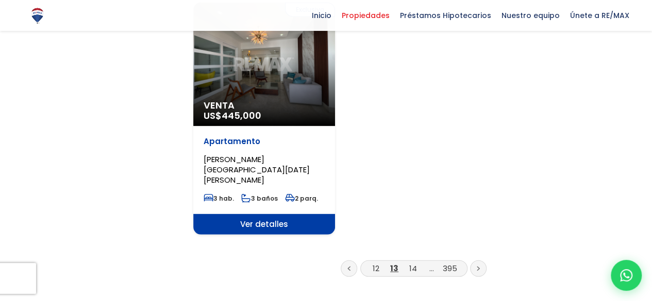
scroll to position [1369, 0]
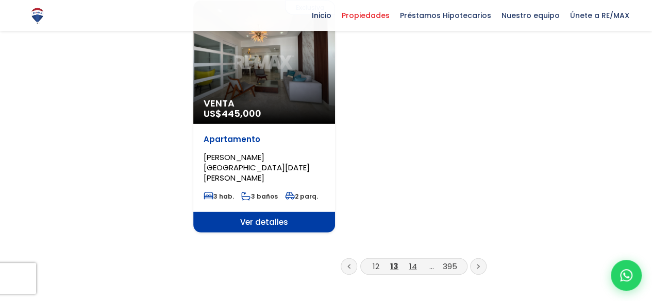
click at [415, 261] on link "14" at bounding box center [413, 266] width 8 height 11
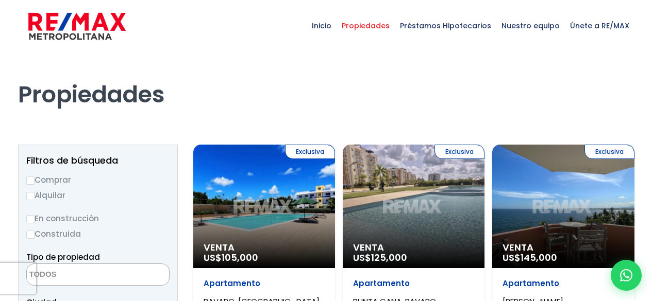
select select
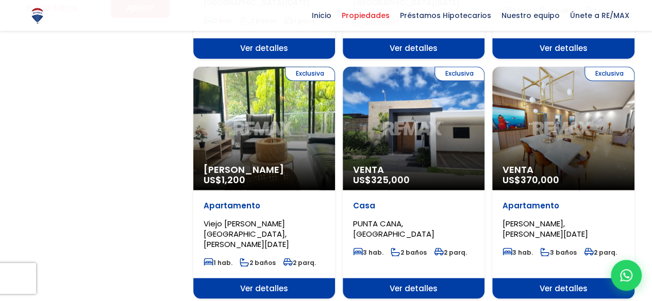
scroll to position [818, 0]
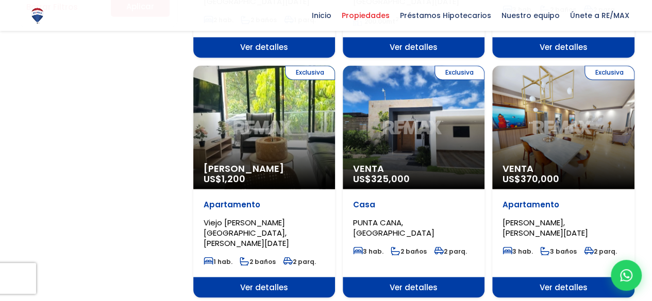
click at [559, 128] on div "Exclusiva Venta US$ 370,000" at bounding box center [563, 127] width 142 height 124
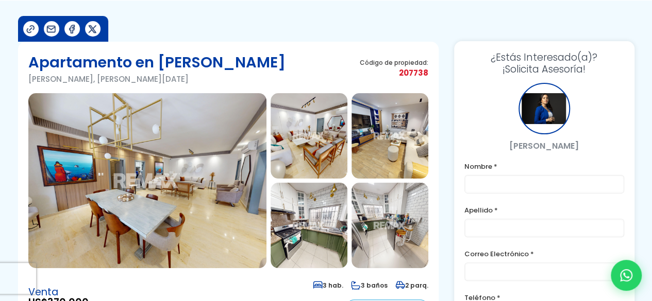
scroll to position [51, 0]
click at [319, 149] on img at bounding box center [308, 137] width 77 height 86
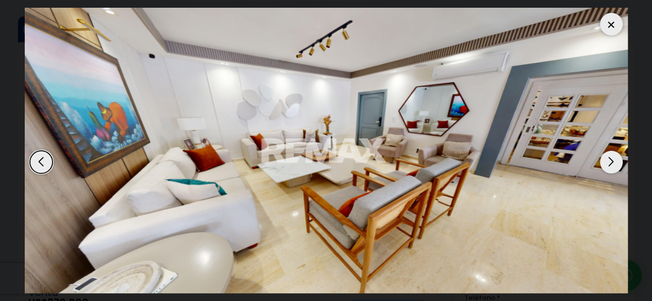
click at [615, 165] on div "Next slide" at bounding box center [611, 162] width 23 height 23
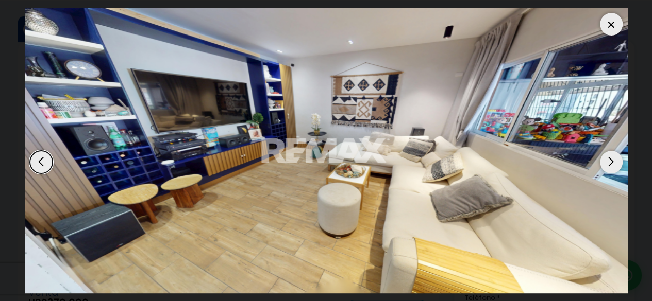
click at [617, 168] on div "Next slide" at bounding box center [611, 162] width 23 height 23
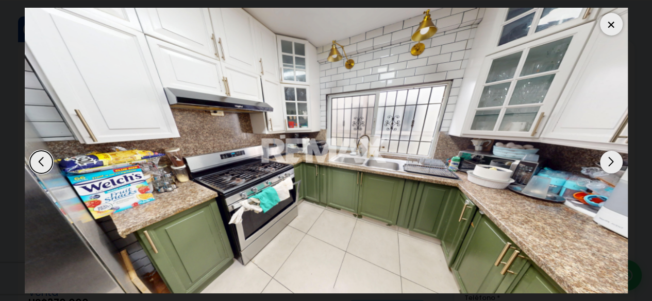
click at [613, 167] on div "Next slide" at bounding box center [611, 162] width 23 height 23
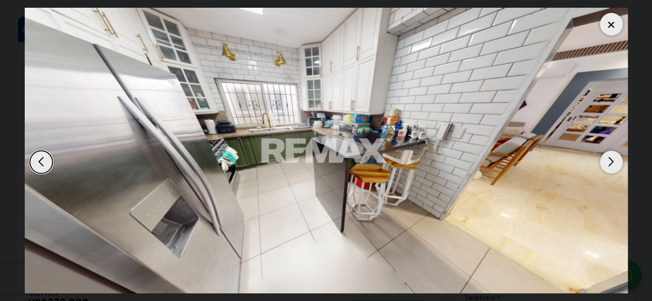
click at [617, 167] on div "Next slide" at bounding box center [611, 162] width 23 height 23
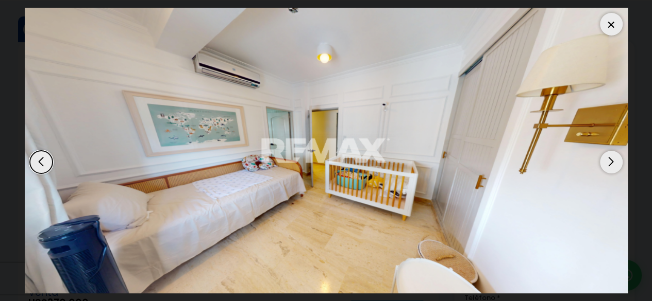
click at [620, 165] on div "Next slide" at bounding box center [611, 162] width 23 height 23
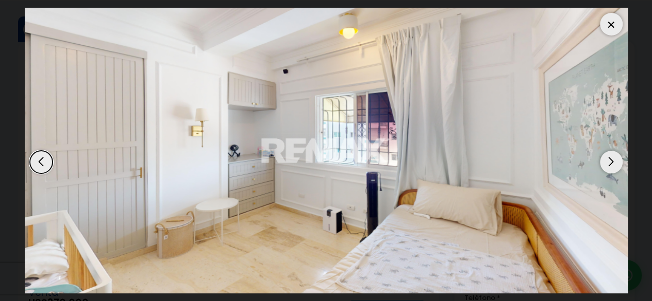
click at [618, 165] on div "Next slide" at bounding box center [611, 162] width 23 height 23
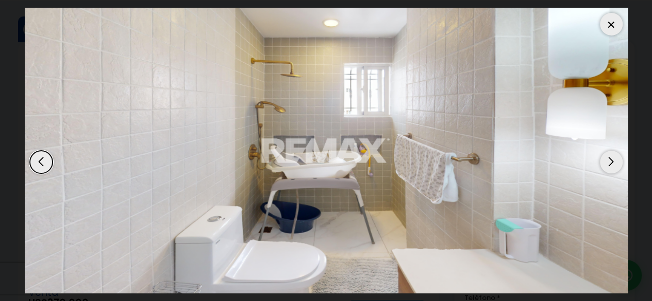
click at [610, 170] on div "Next slide" at bounding box center [611, 162] width 23 height 23
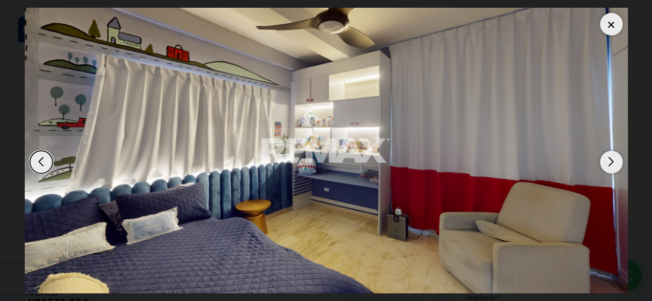
click at [607, 171] on div "Next slide" at bounding box center [611, 162] width 23 height 23
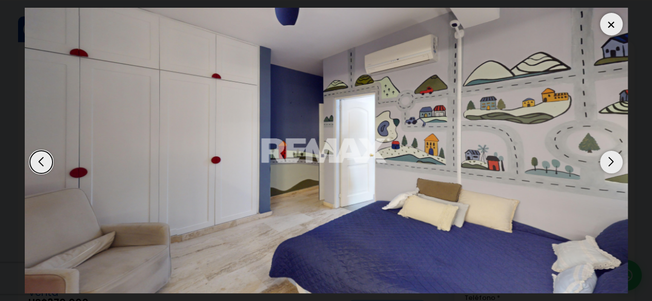
click at [622, 160] on img "10 / 13" at bounding box center [326, 151] width 603 height 286
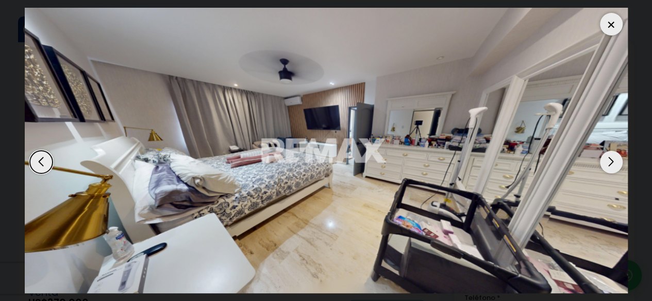
click at [608, 169] on div "Next slide" at bounding box center [611, 162] width 23 height 23
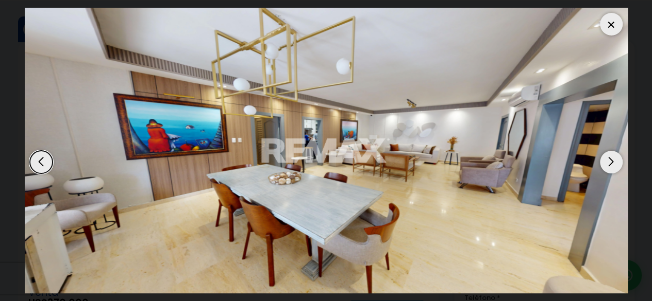
click at [624, 137] on img "1 / 13" at bounding box center [326, 151] width 603 height 286
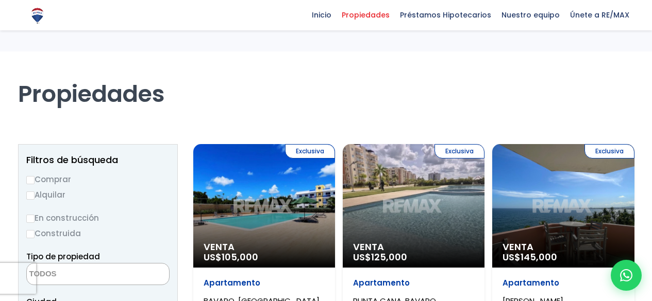
select select
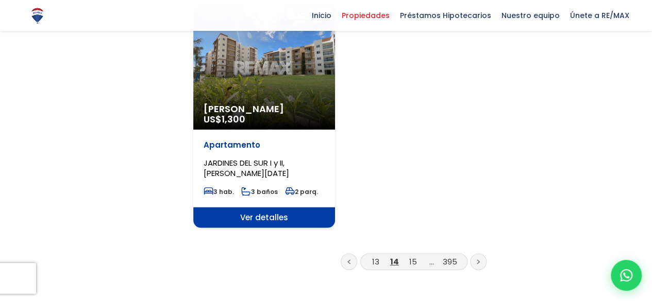
scroll to position [1358, 0]
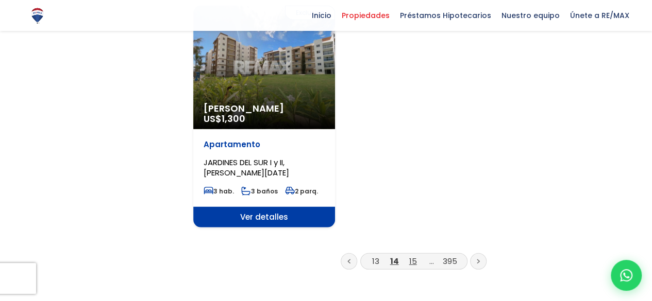
click at [414, 256] on link "15" at bounding box center [413, 261] width 8 height 11
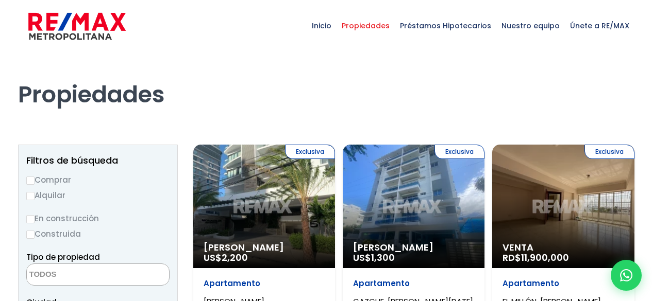
select select
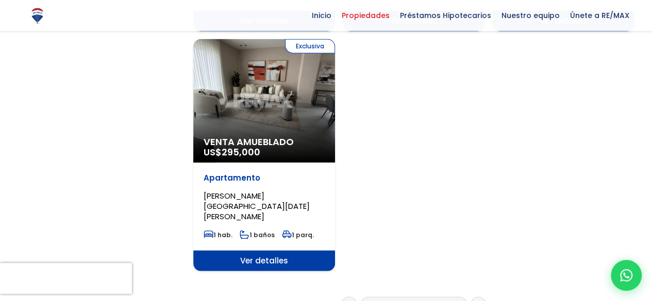
scroll to position [1319, 0]
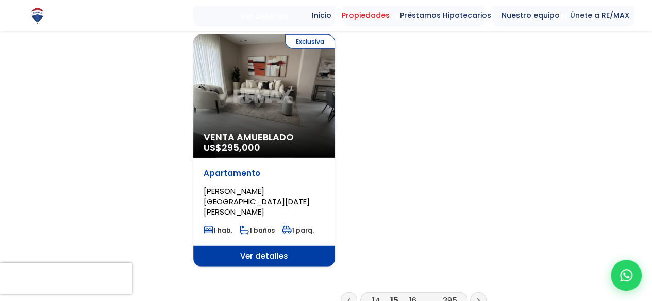
click at [413, 295] on link "16" at bounding box center [412, 300] width 7 height 11
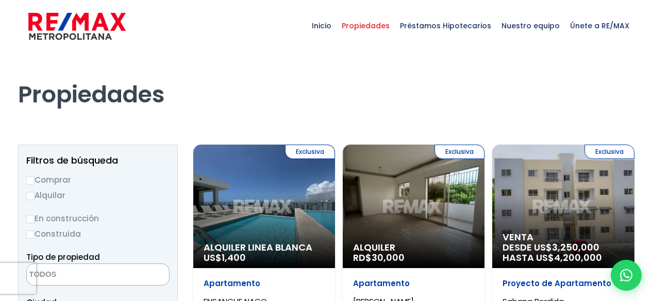
select select
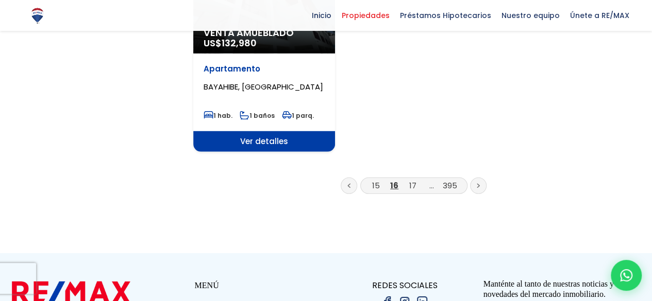
scroll to position [1418, 0]
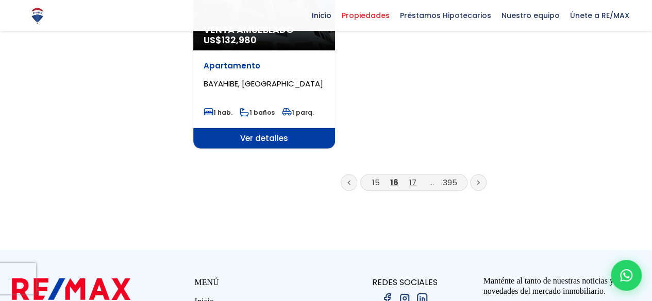
click at [414, 177] on link "17" at bounding box center [412, 182] width 7 height 11
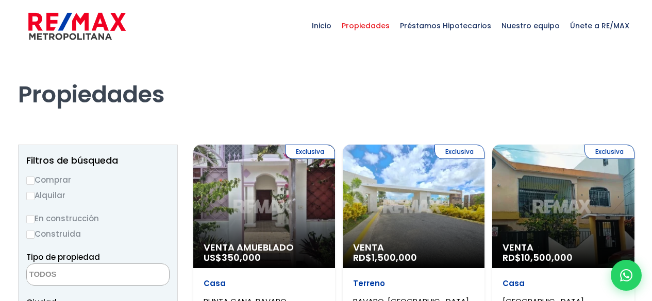
select select
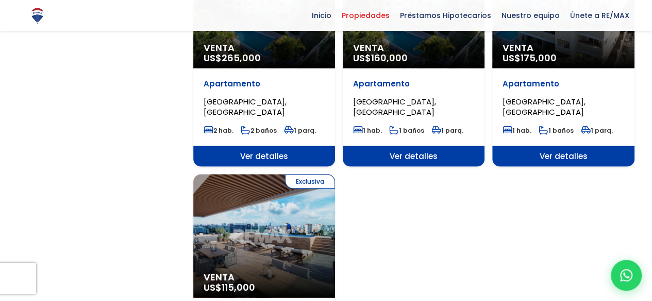
scroll to position [1142, 0]
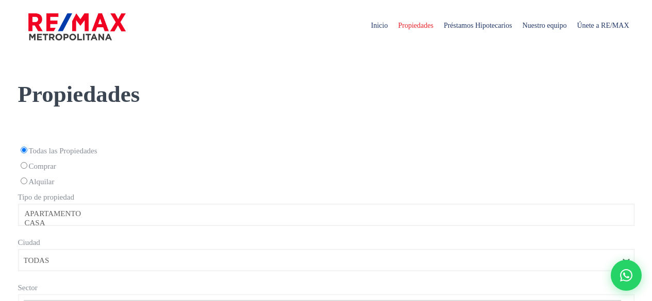
select select
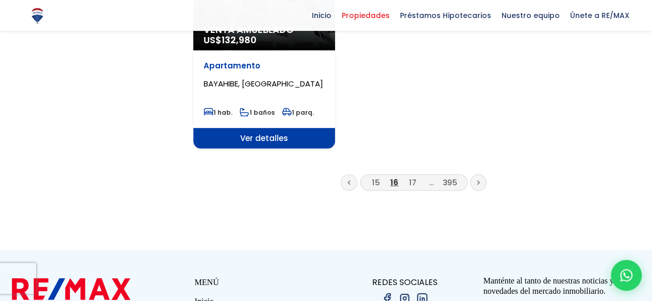
scroll to position [1418, 0]
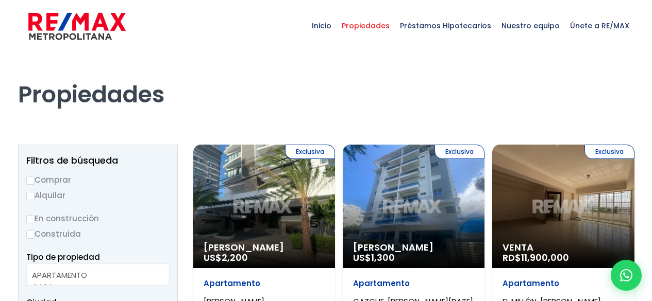
select select
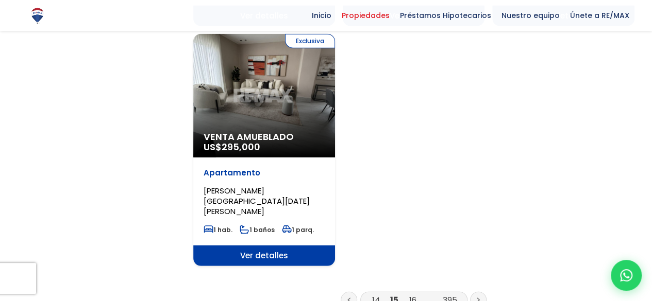
scroll to position [1319, 0]
